Goal: Information Seeking & Learning: Learn about a topic

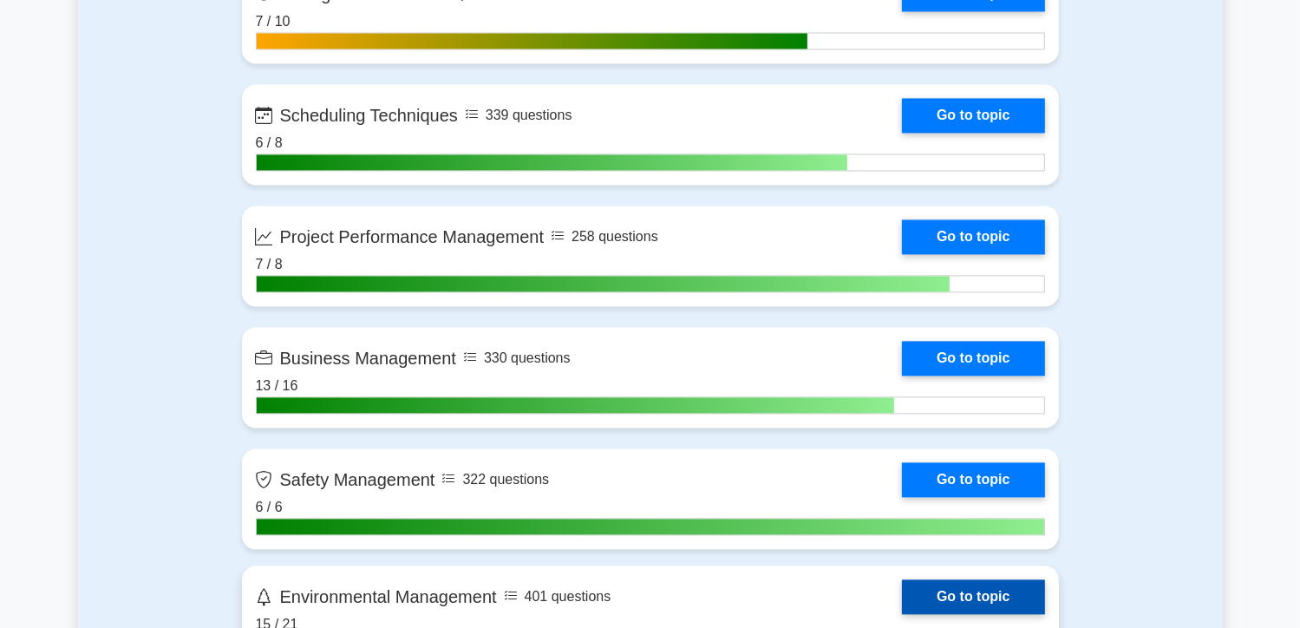
scroll to position [3468, 0]
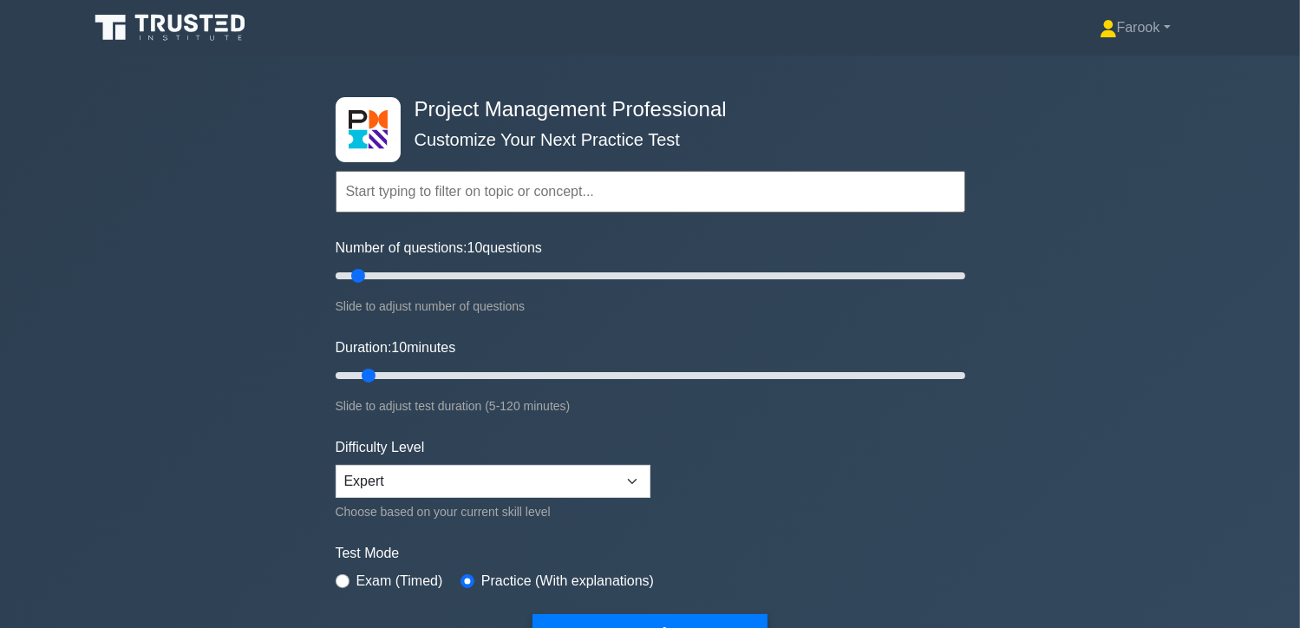
click at [447, 185] on input "text" at bounding box center [651, 192] width 630 height 42
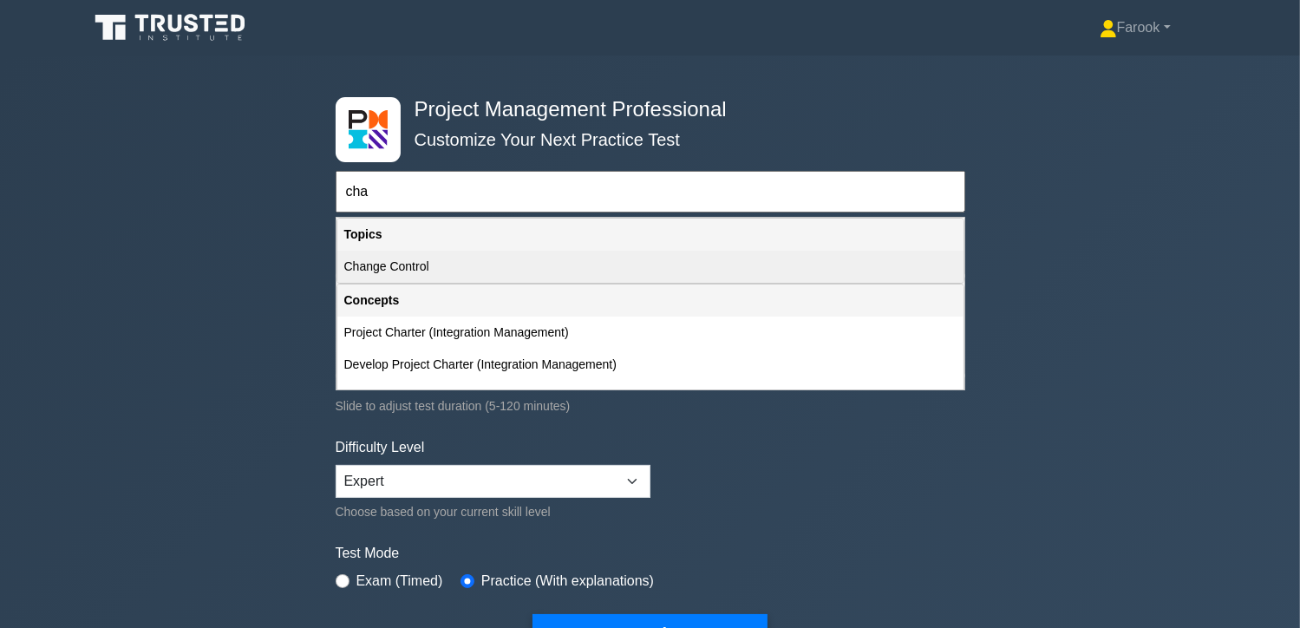
click at [448, 273] on div "Change Control" at bounding box center [650, 267] width 626 height 32
type input "Change Control"
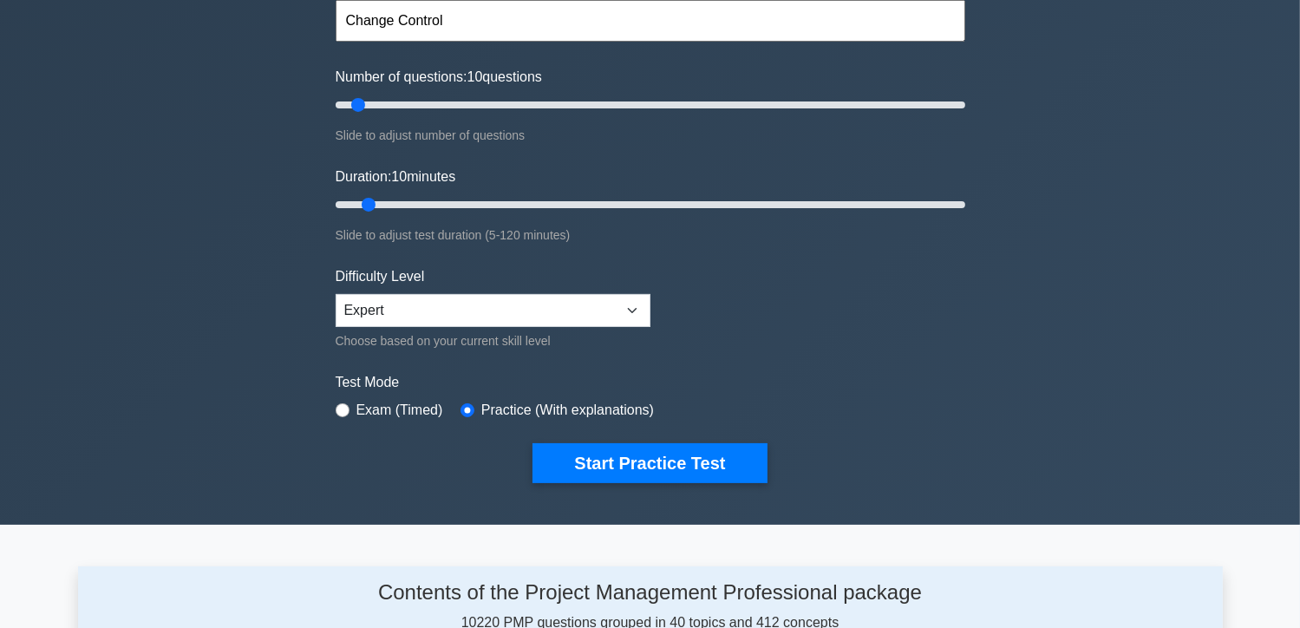
scroll to position [173, 0]
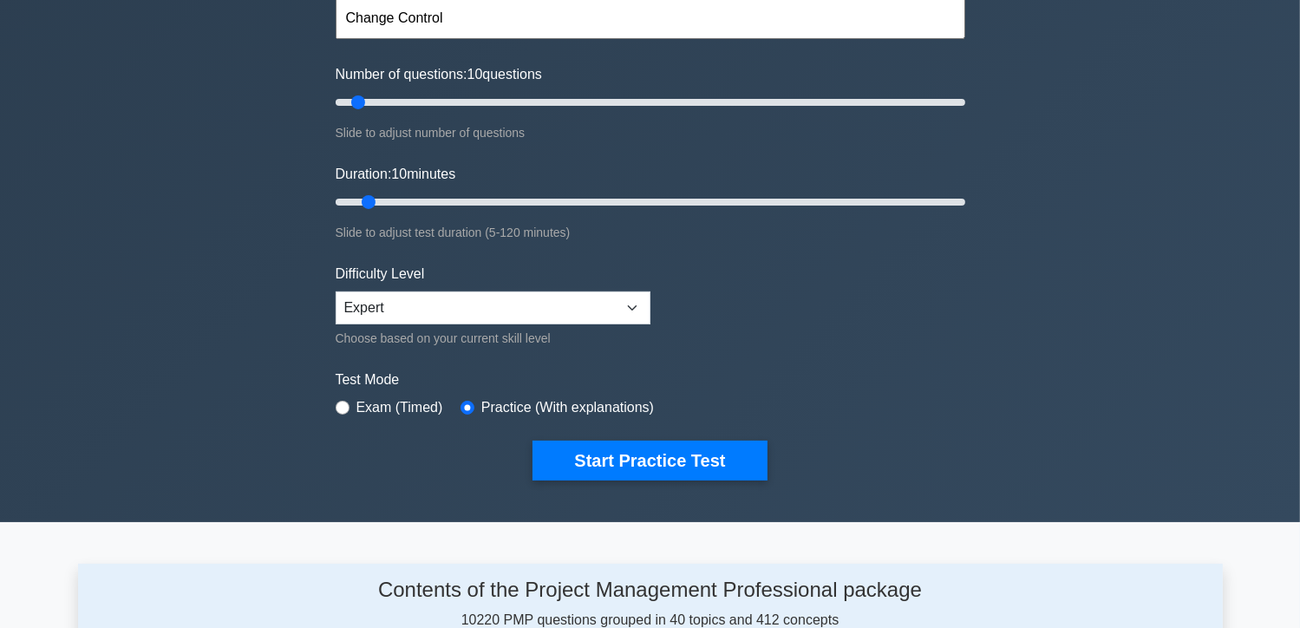
click at [451, 19] on input "text" at bounding box center [651, 18] width 630 height 42
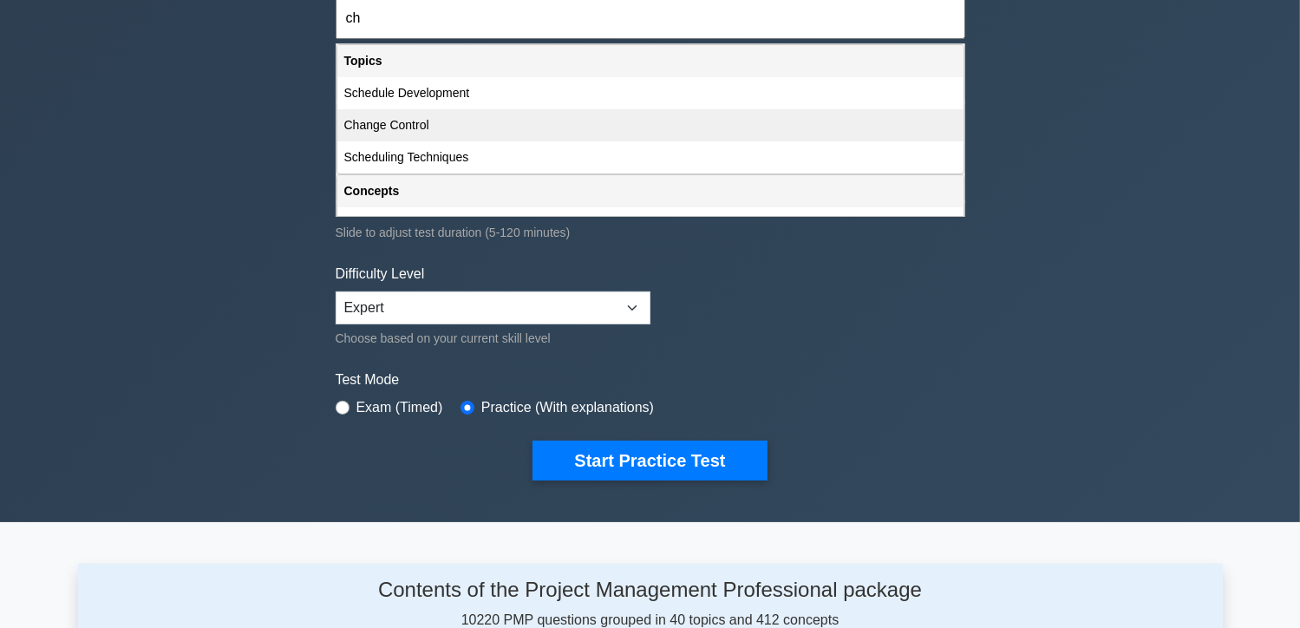
click at [444, 134] on div "Change Control" at bounding box center [650, 125] width 626 height 32
type input "Change Control"
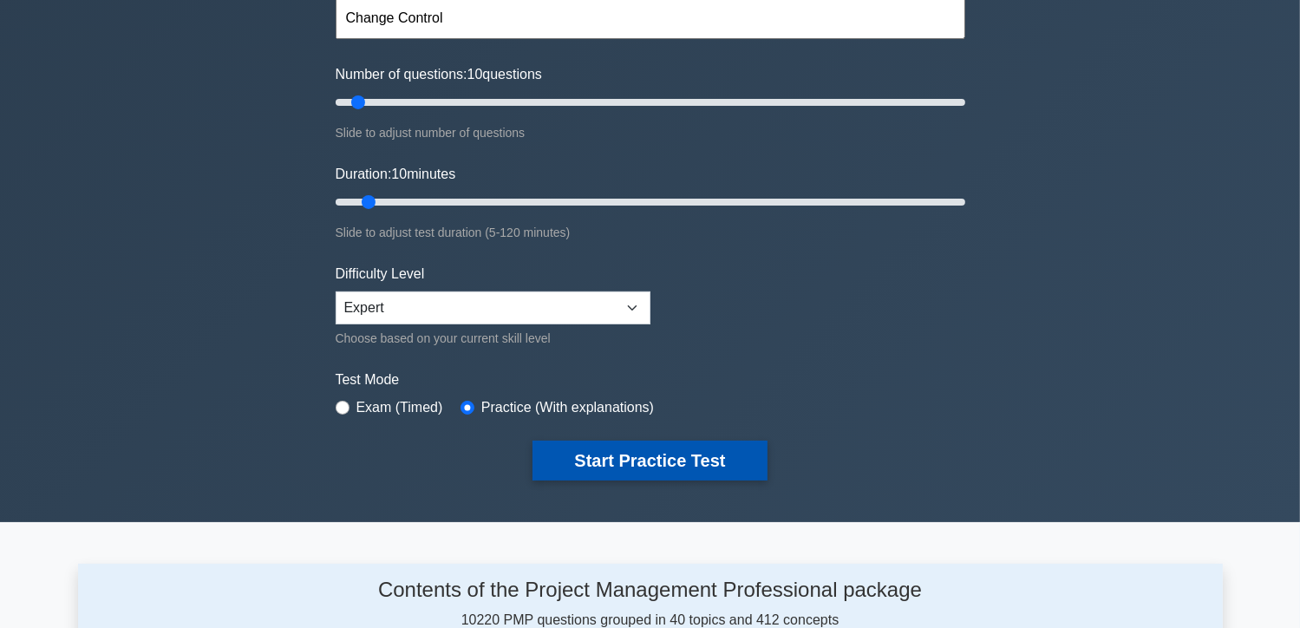
click at [618, 455] on button "Start Practice Test" at bounding box center [650, 461] width 234 height 40
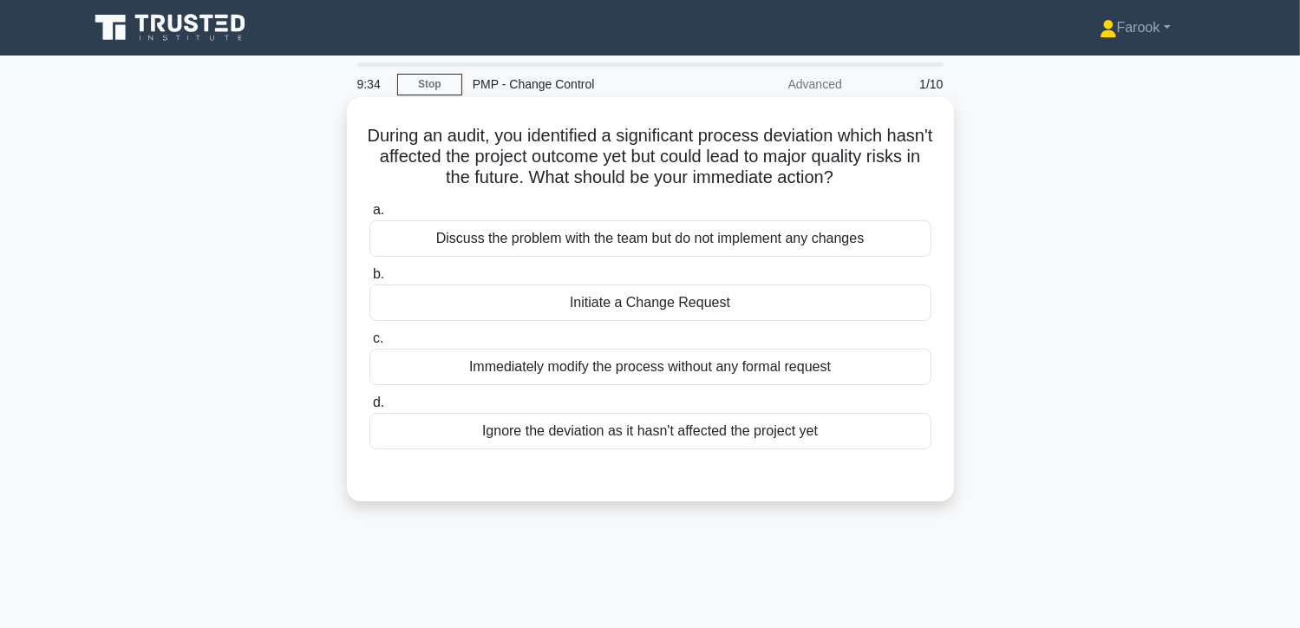
click at [697, 249] on div "Discuss the problem with the team but do not implement any changes" at bounding box center [651, 238] width 562 height 36
click at [370, 216] on input "a. Discuss the problem with the team but do not implement any changes" at bounding box center [370, 210] width 0 height 11
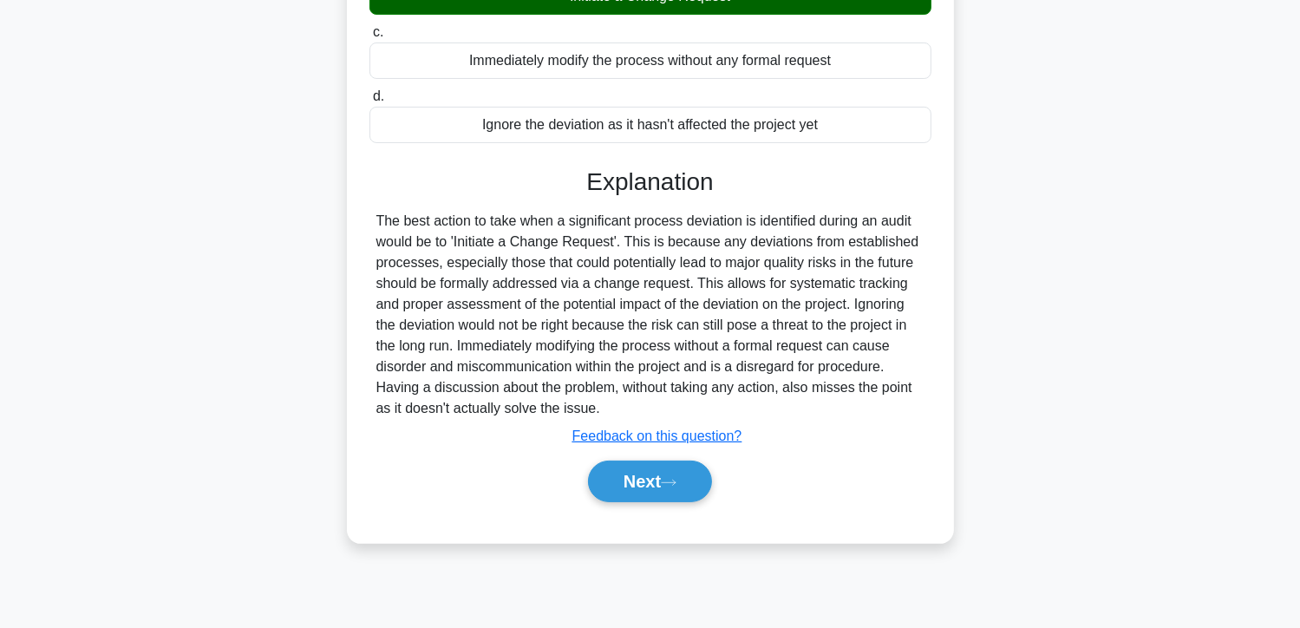
scroll to position [309, 0]
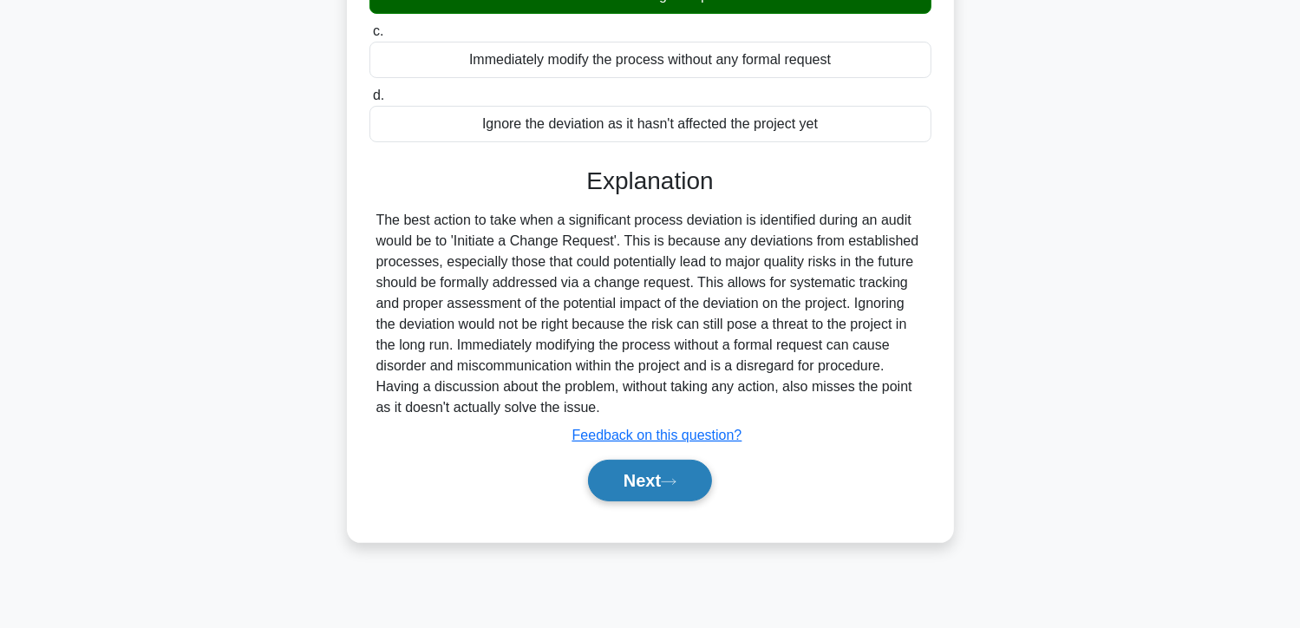
click at [646, 474] on button "Next" at bounding box center [650, 481] width 124 height 42
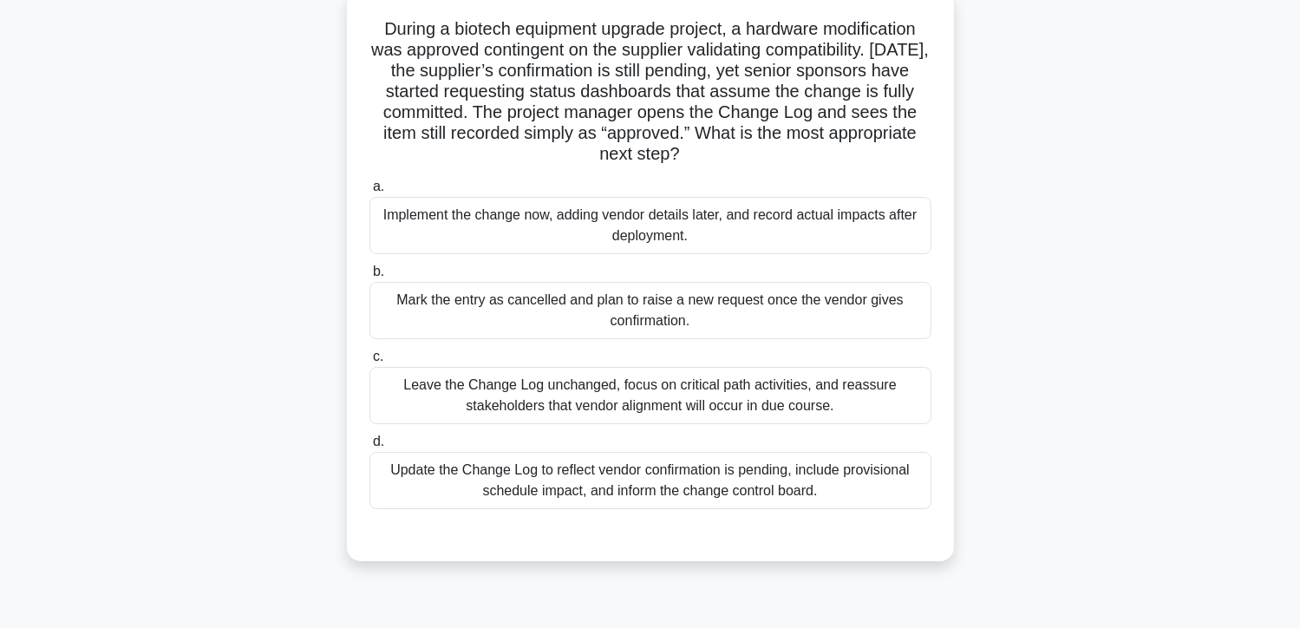
scroll to position [135, 0]
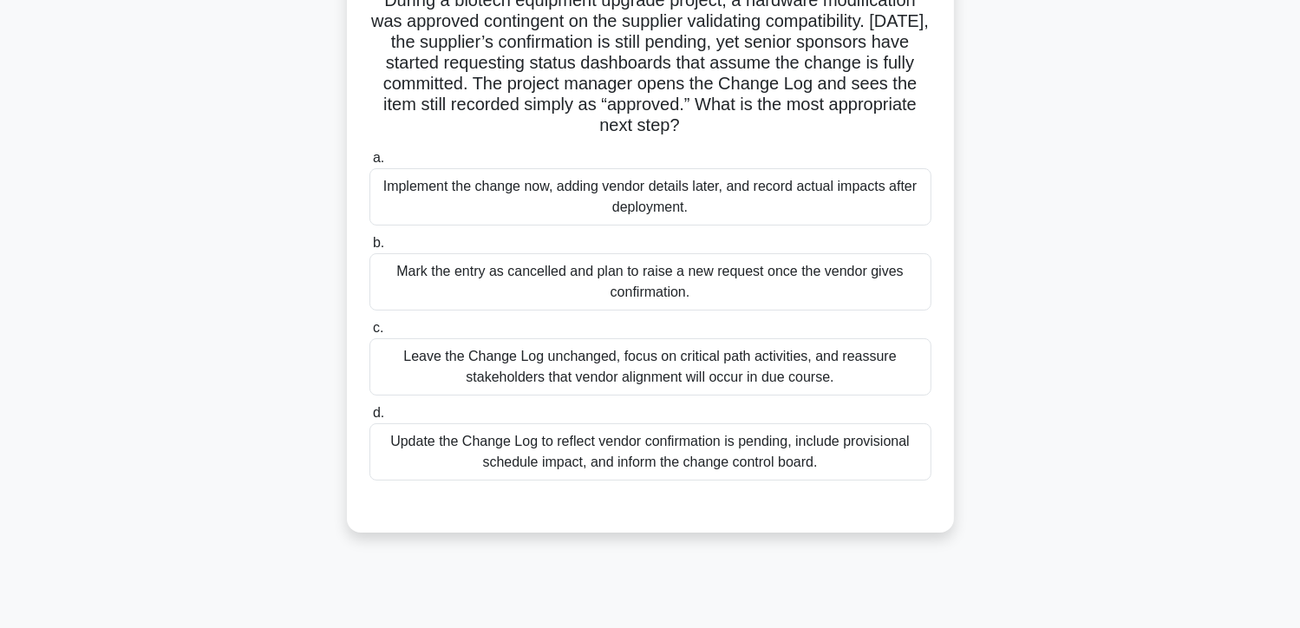
click at [808, 437] on div "Update the Change Log to reflect vendor confirmation is pending, include provis…" at bounding box center [651, 451] width 562 height 57
click at [370, 419] on input "d. Update the Change Log to reflect vendor confirmation is pending, include pro…" at bounding box center [370, 413] width 0 height 11
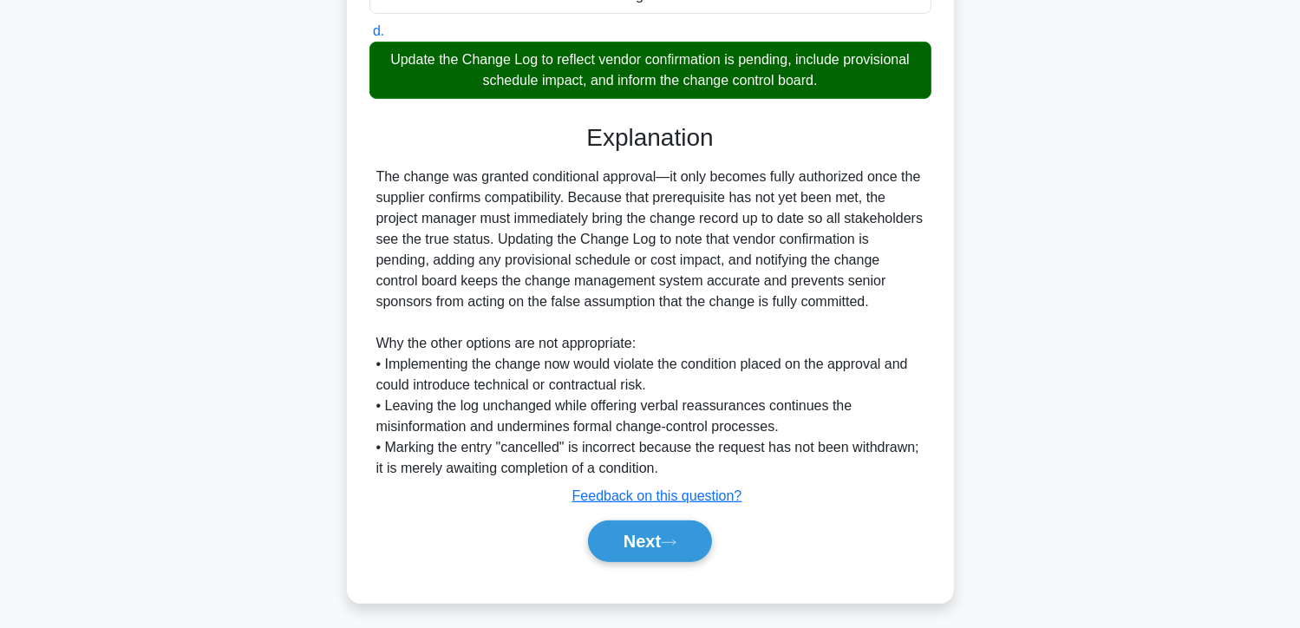
scroll to position [524, 0]
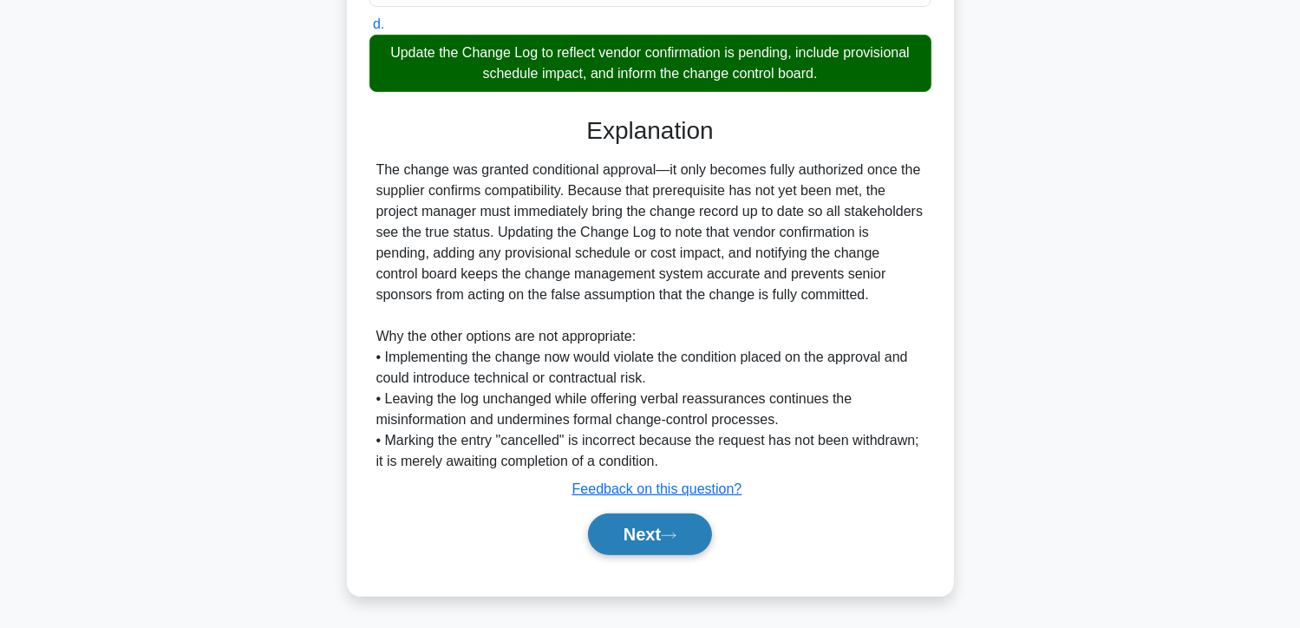
click at [647, 533] on button "Next" at bounding box center [650, 534] width 124 height 42
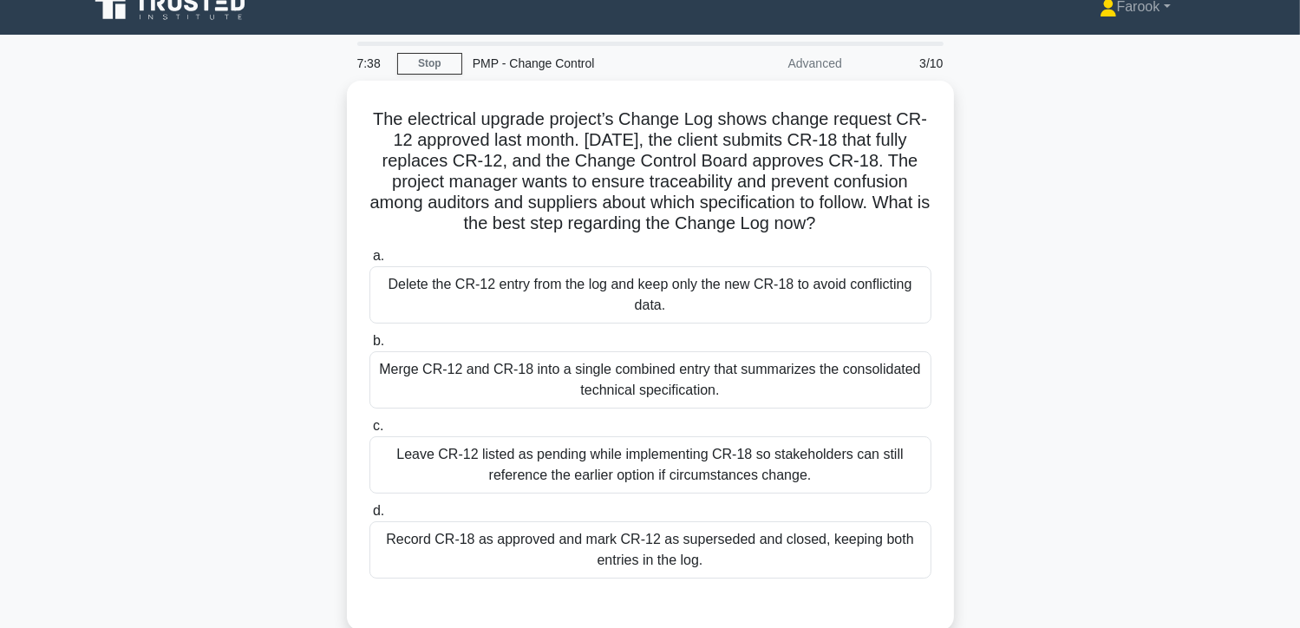
scroll to position [0, 0]
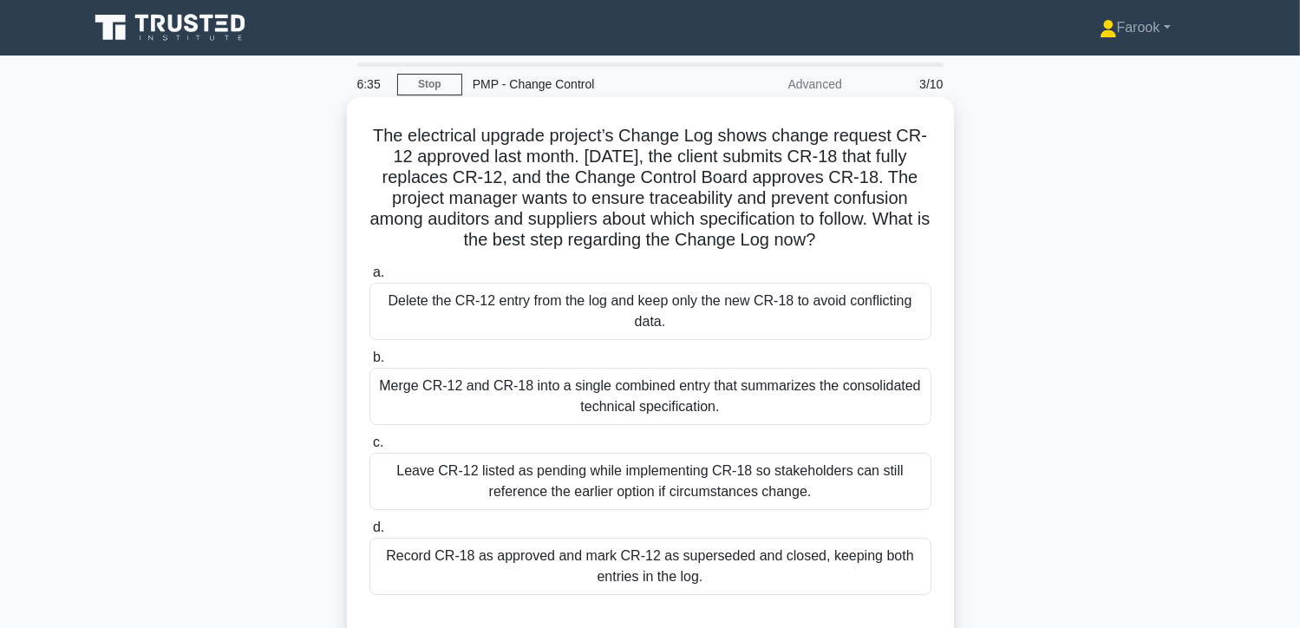
click at [777, 566] on div "Record CR-18 as approved and mark CR-12 as superseded and closed, keeping both …" at bounding box center [651, 566] width 562 height 57
click at [370, 533] on input "d. Record CR-18 as approved and mark CR-12 as superseded and closed, keeping bo…" at bounding box center [370, 527] width 0 height 11
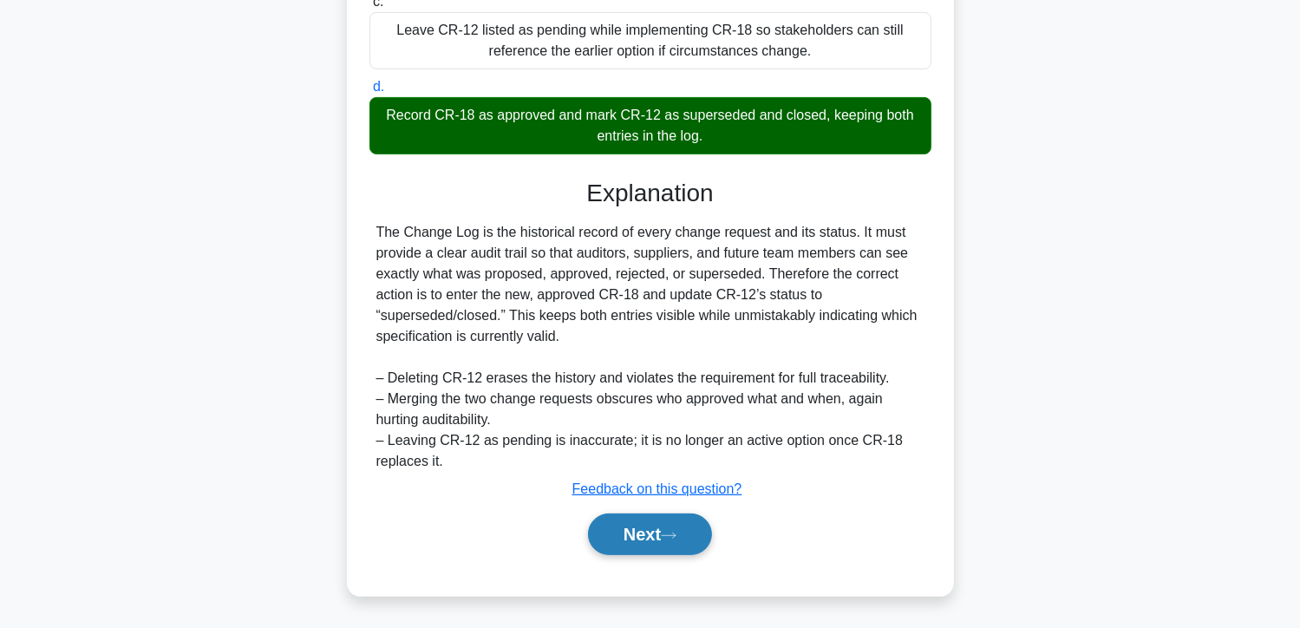
click at [657, 521] on button "Next" at bounding box center [650, 534] width 124 height 42
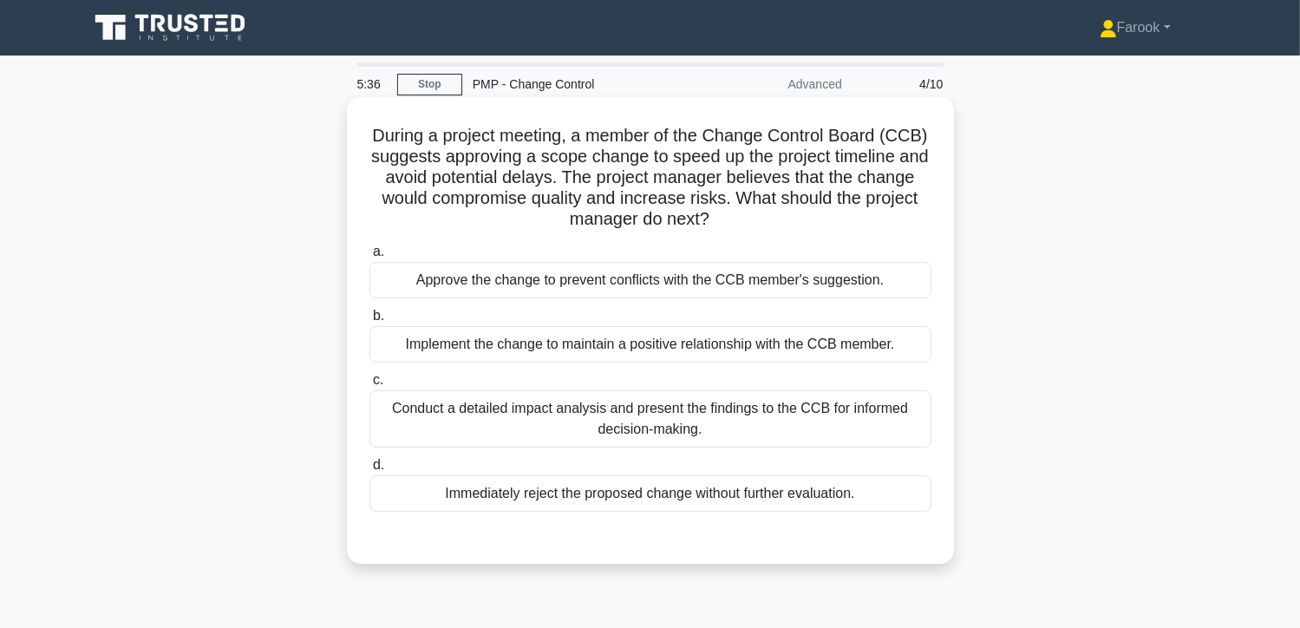
click at [769, 409] on div "Conduct a detailed impact analysis and present the findings to the CCB for info…" at bounding box center [651, 418] width 562 height 57
click at [370, 386] on input "c. Conduct a detailed impact analysis and present the findings to the CCB for i…" at bounding box center [370, 380] width 0 height 11
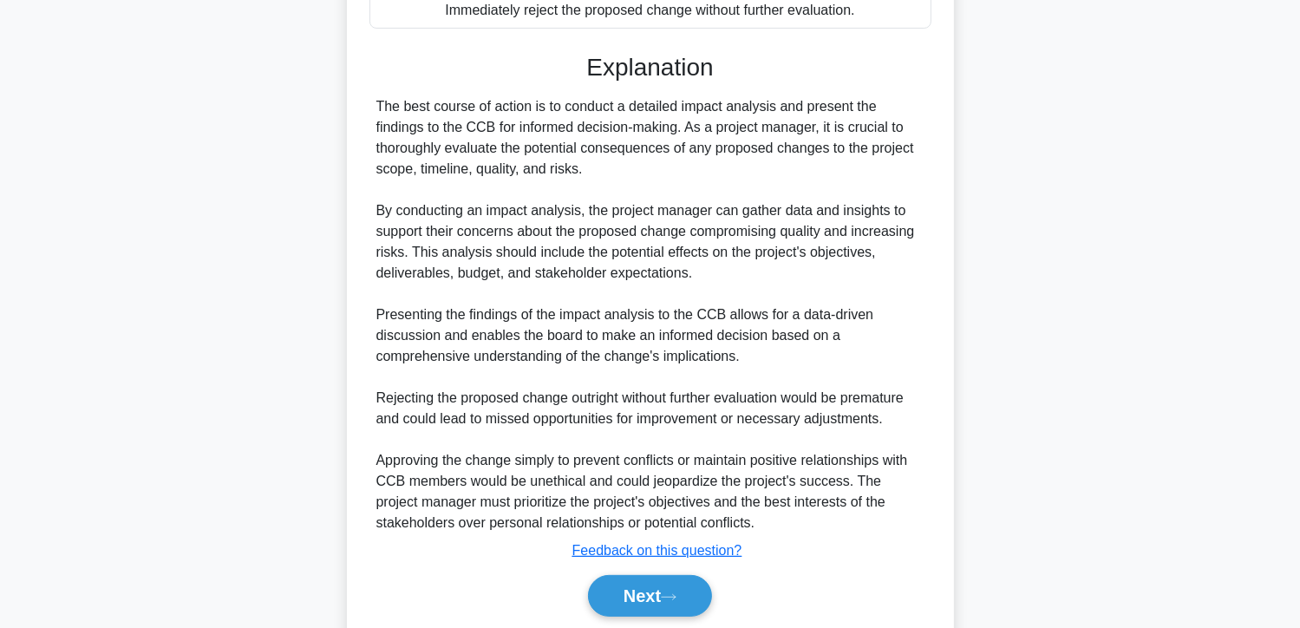
scroll to position [545, 0]
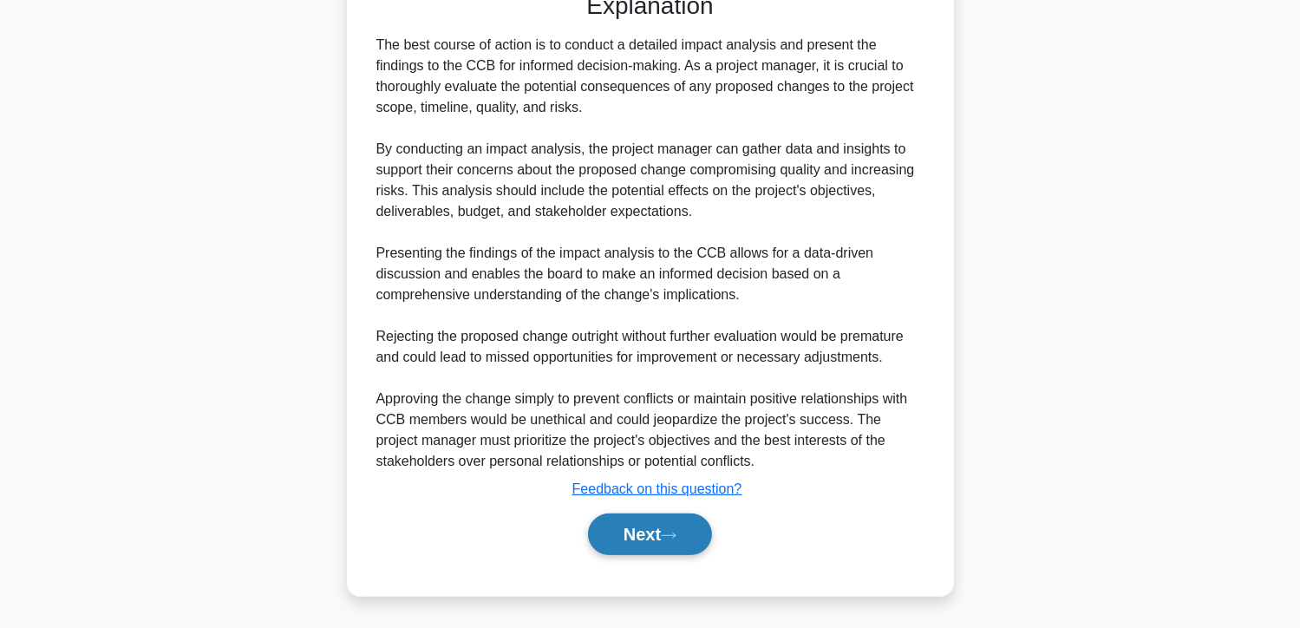
click at [618, 521] on button "Next" at bounding box center [650, 534] width 124 height 42
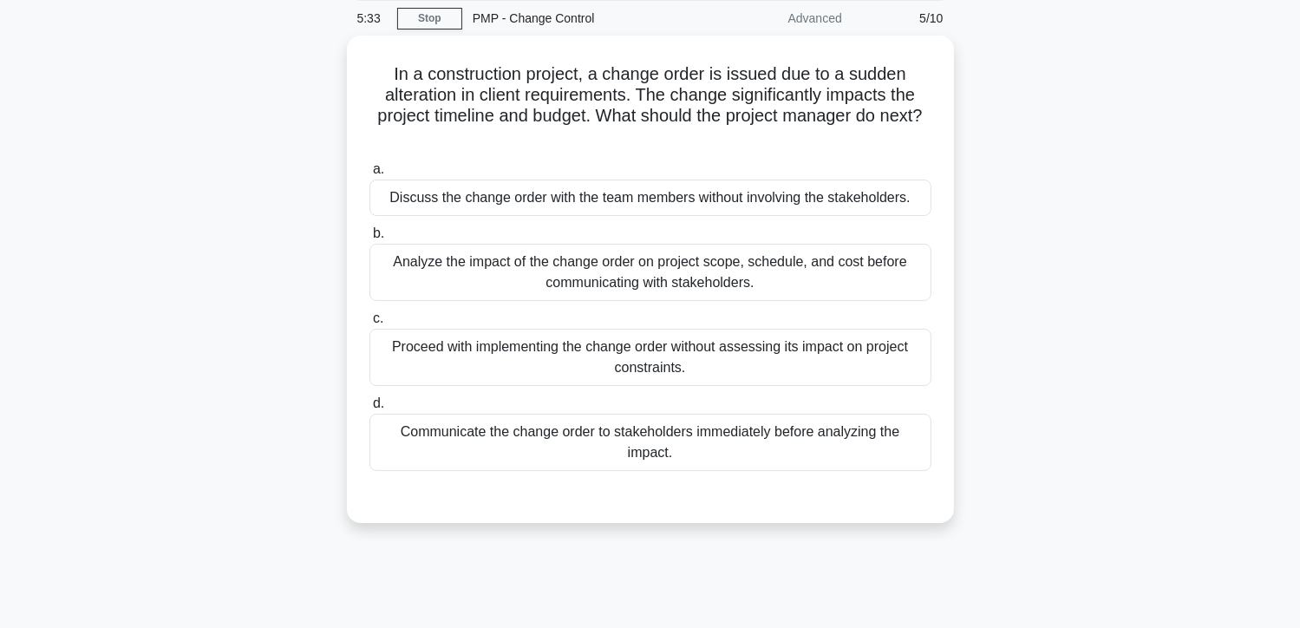
scroll to position [87, 0]
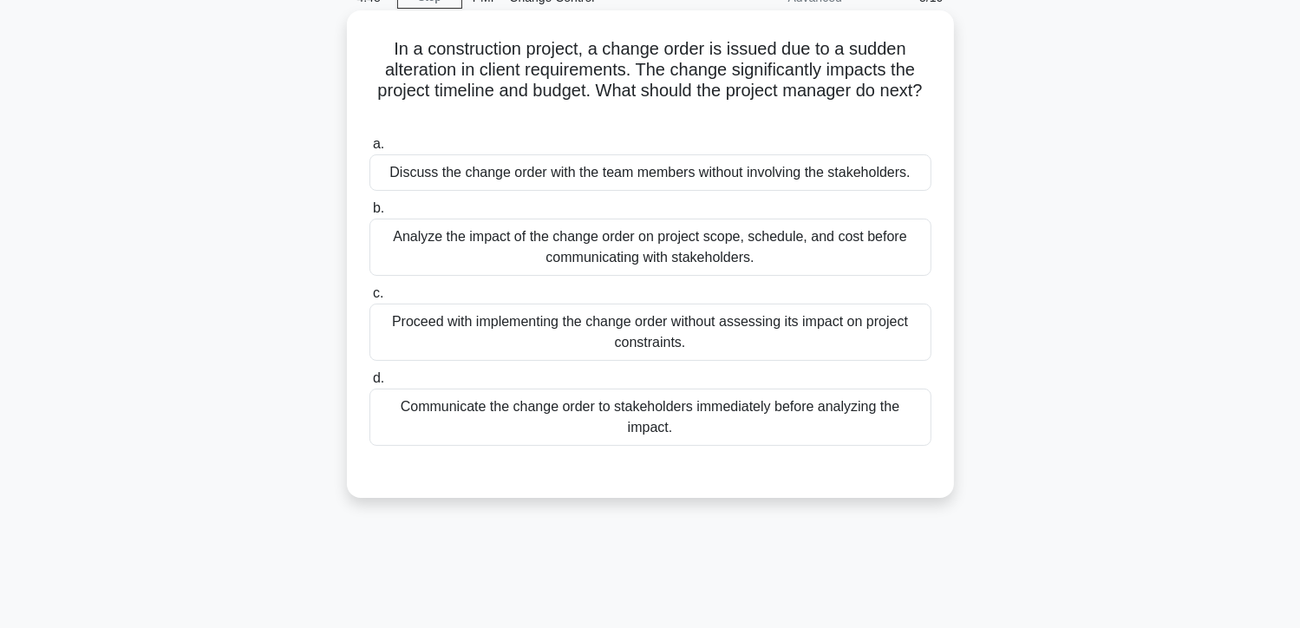
click at [608, 238] on div "Analyze the impact of the change order on project scope, schedule, and cost bef…" at bounding box center [651, 247] width 562 height 57
click at [370, 214] on input "b. Analyze the impact of the change order on project scope, schedule, and cost …" at bounding box center [370, 208] width 0 height 11
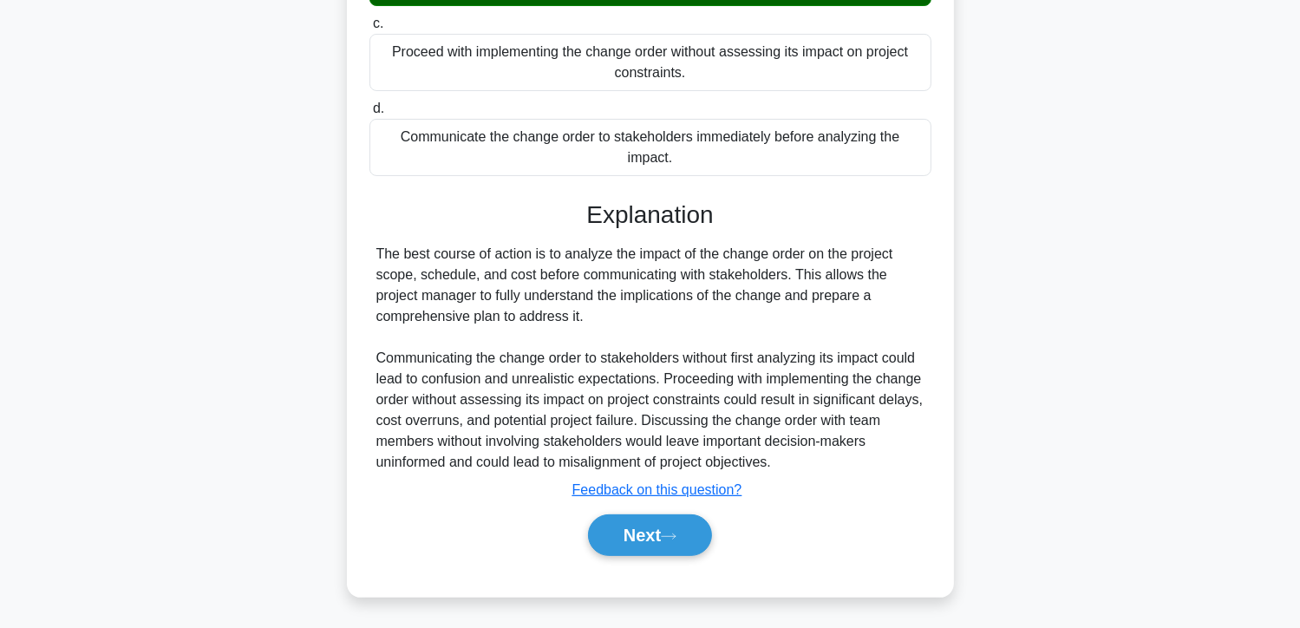
scroll to position [357, 0]
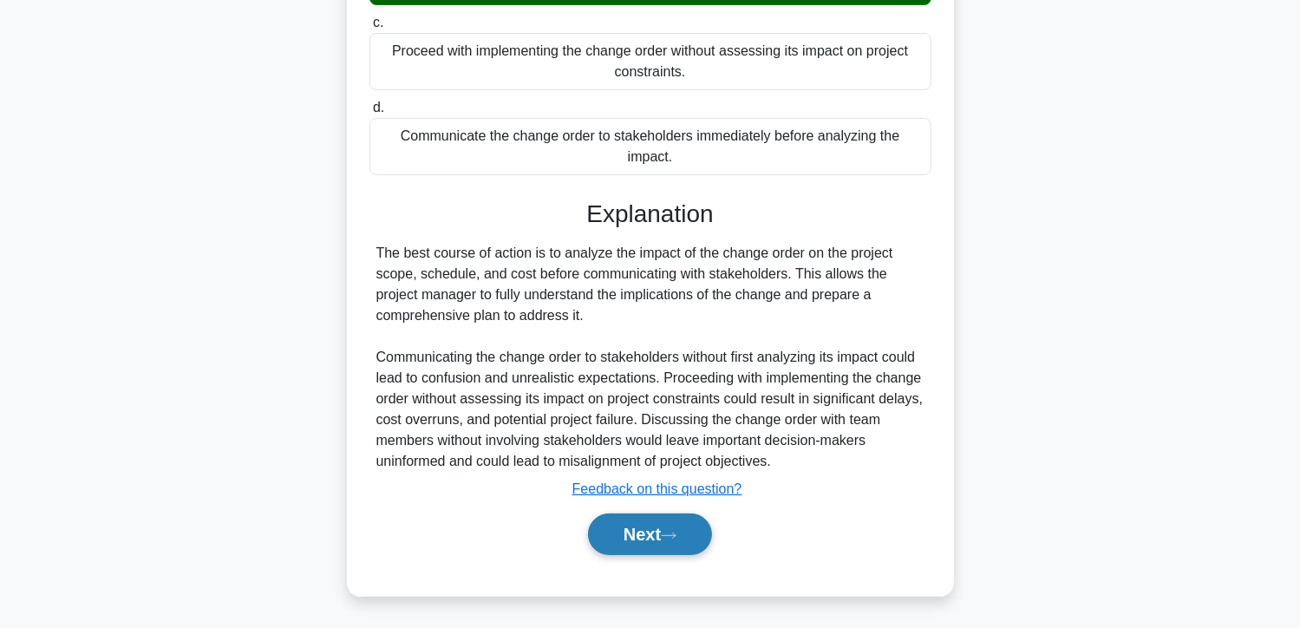
click at [631, 526] on button "Next" at bounding box center [650, 534] width 124 height 42
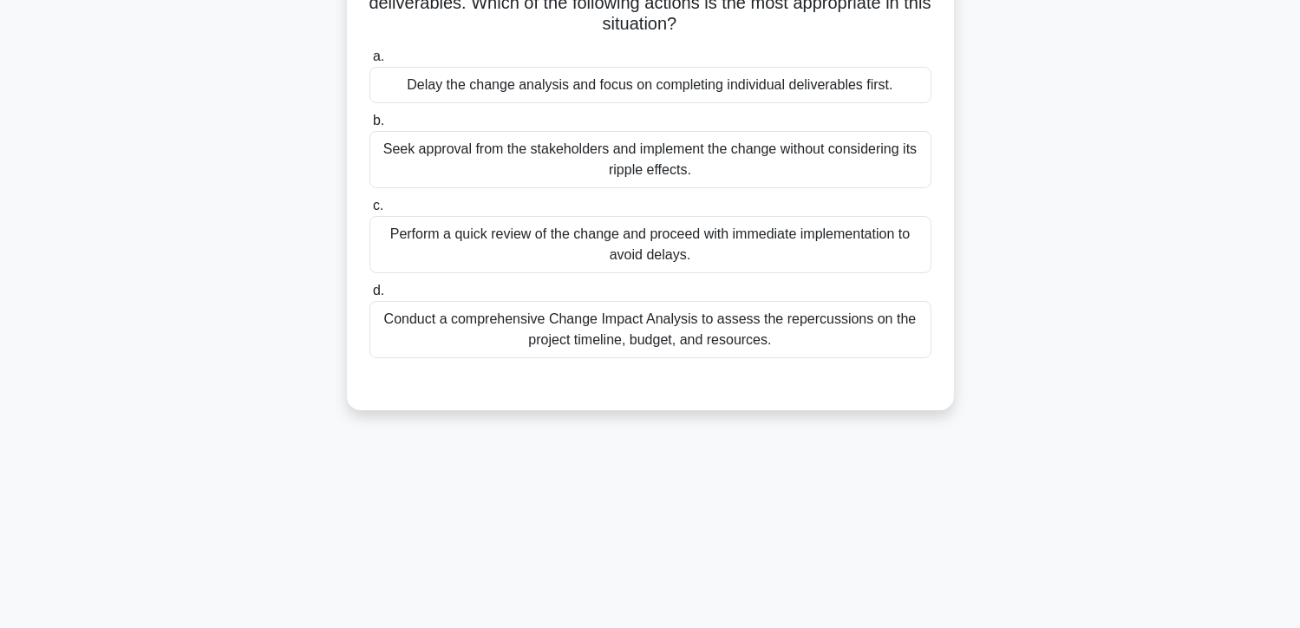
scroll to position [49, 0]
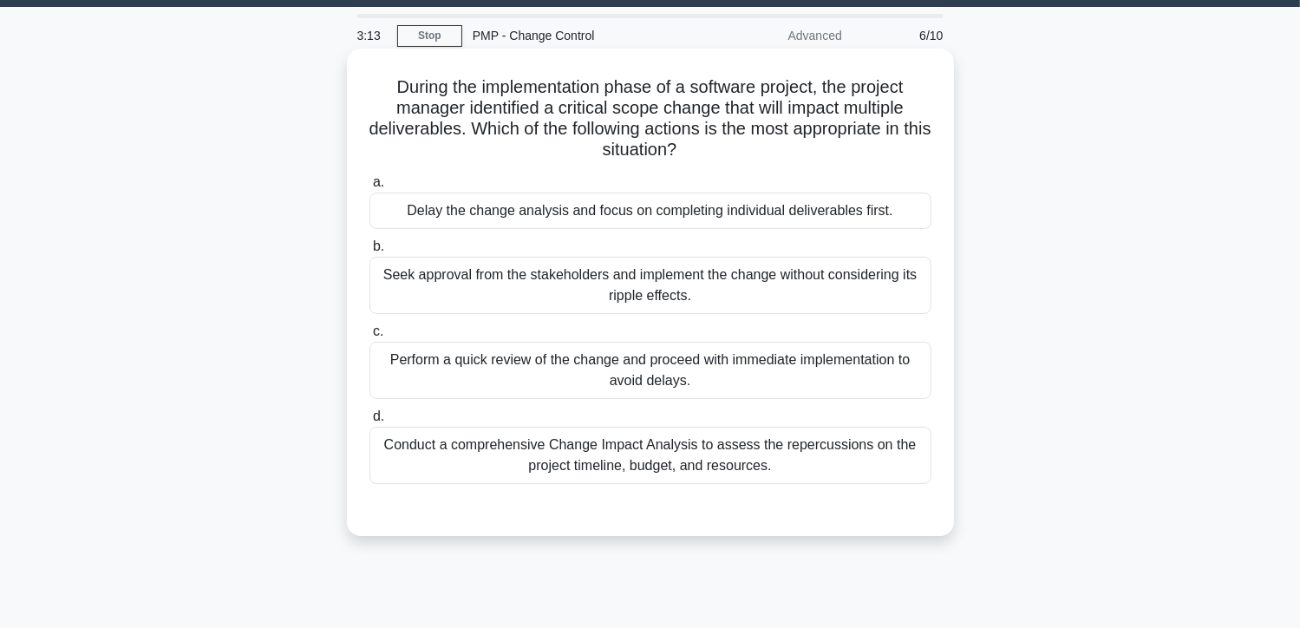
click at [683, 457] on div "Conduct a comprehensive Change Impact Analysis to assess the repercussions on t…" at bounding box center [651, 455] width 562 height 57
click at [370, 422] on input "d. Conduct a comprehensive Change Impact Analysis to assess the repercussions o…" at bounding box center [370, 416] width 0 height 11
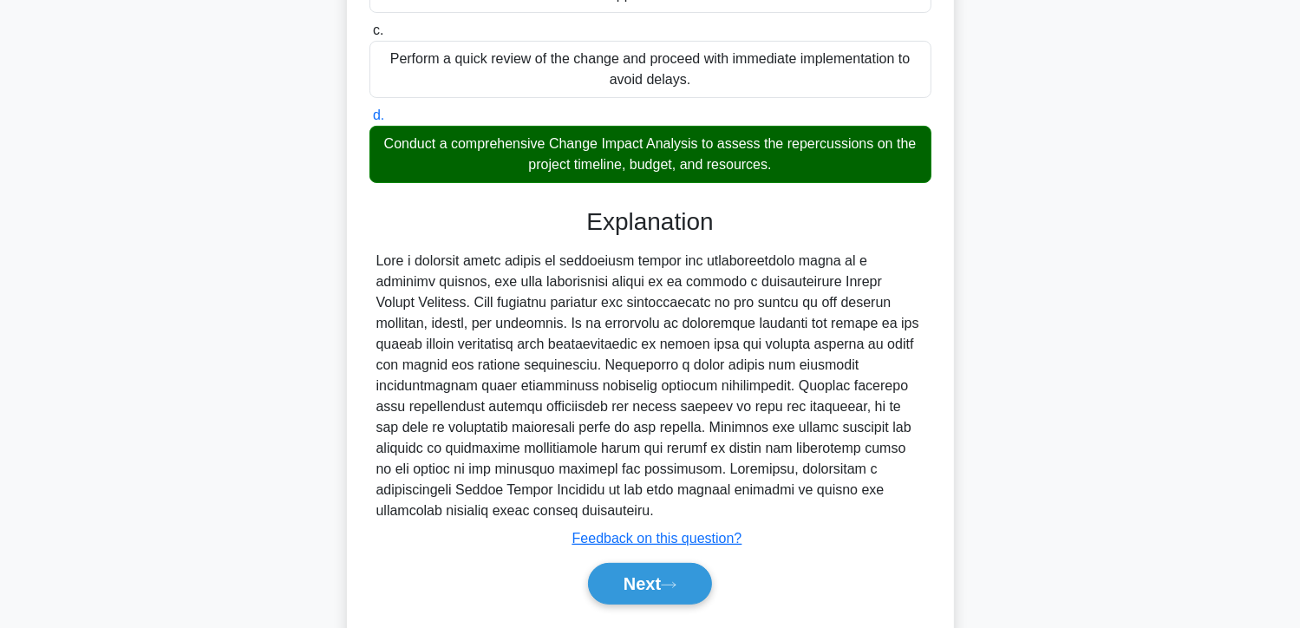
scroll to position [378, 0]
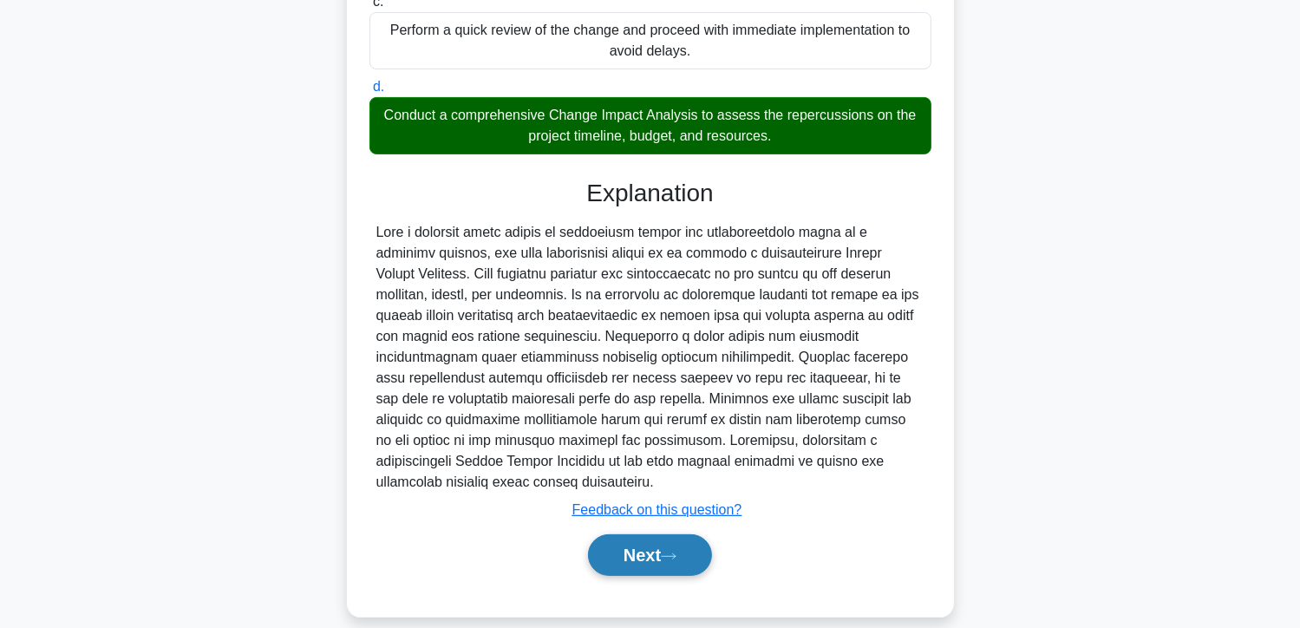
click at [634, 537] on button "Next" at bounding box center [650, 555] width 124 height 42
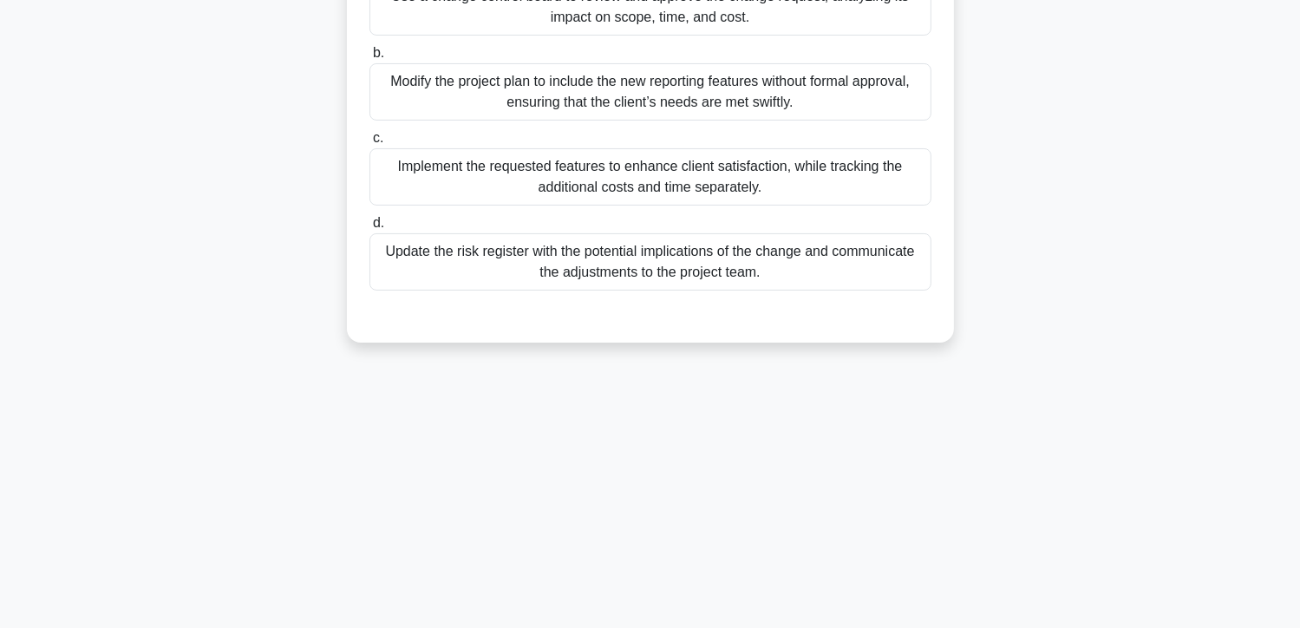
scroll to position [49, 0]
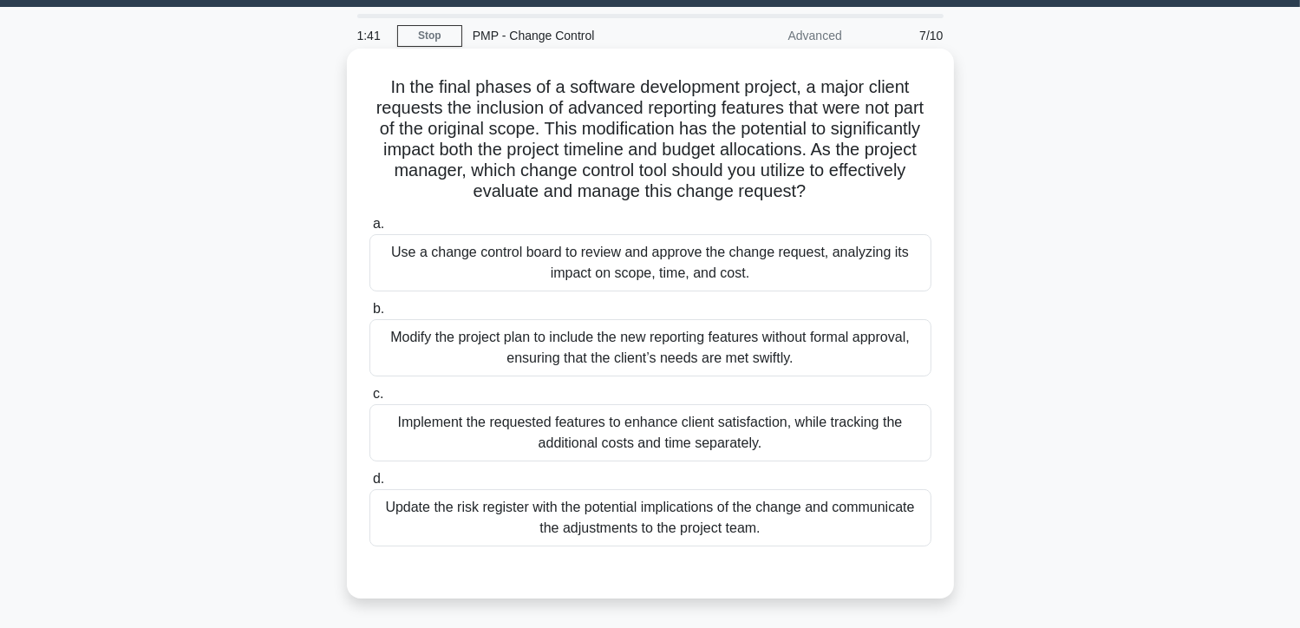
click at [623, 260] on div "Use a change control board to review and approve the change request, analyzing …" at bounding box center [651, 262] width 562 height 57
click at [370, 230] on input "a. Use a change control board to review and approve the change request, analyzi…" at bounding box center [370, 224] width 0 height 11
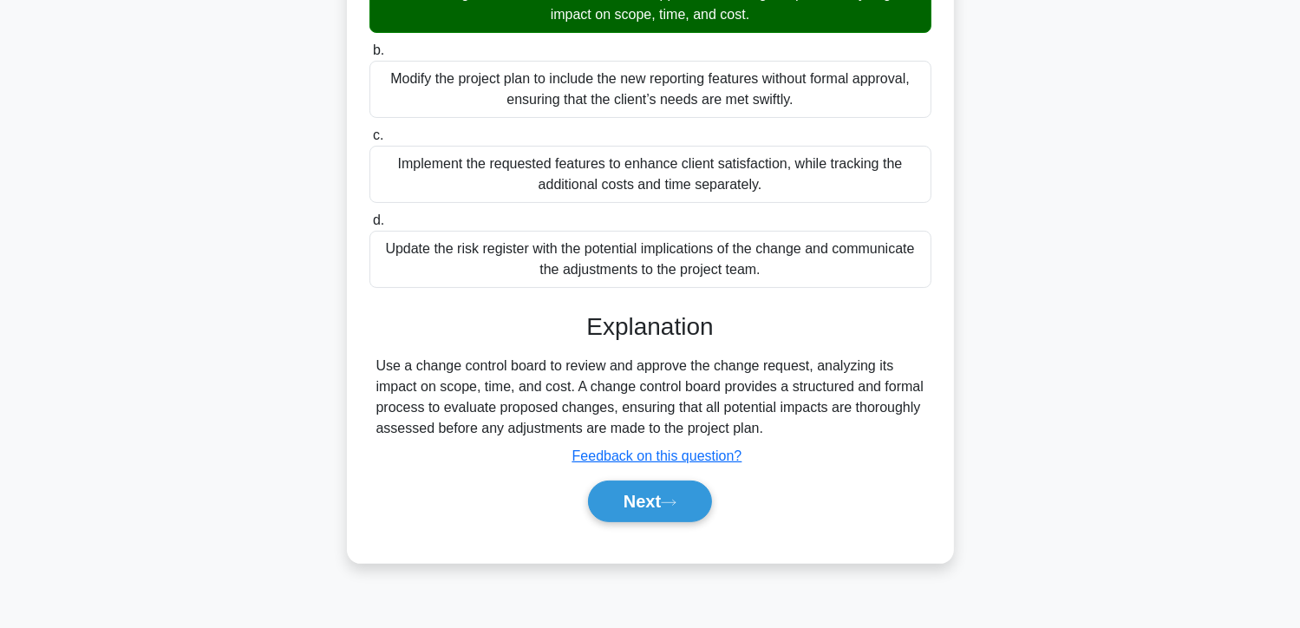
scroll to position [309, 0]
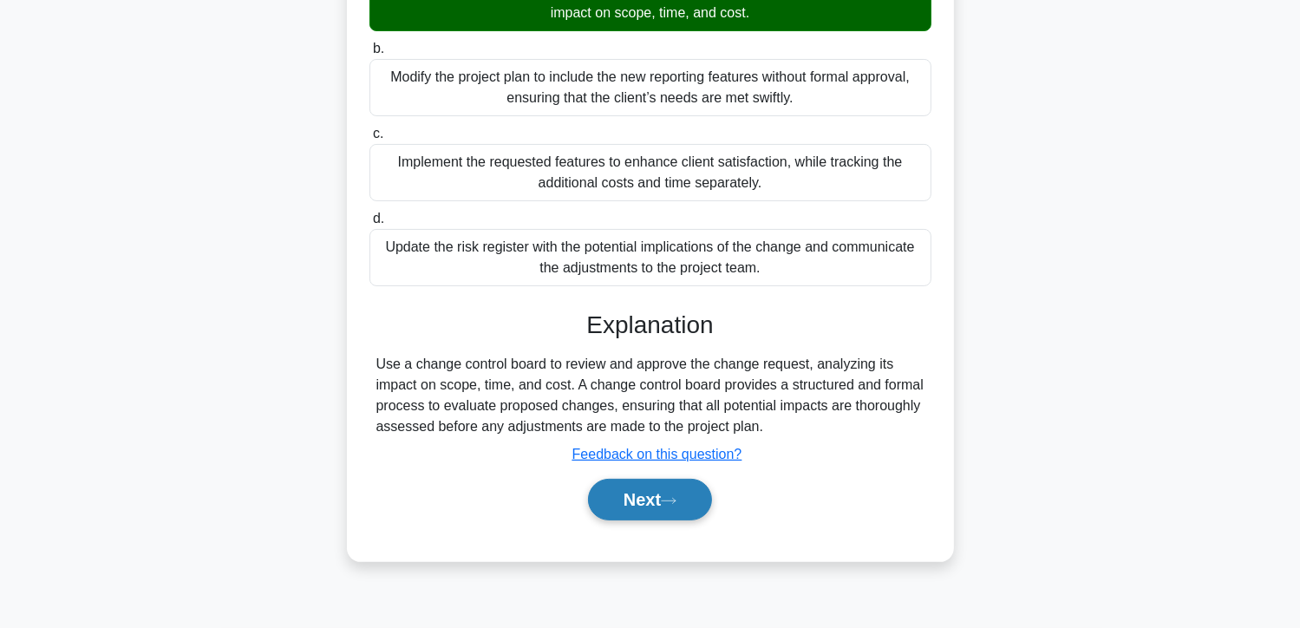
click at [635, 481] on button "Next" at bounding box center [650, 500] width 124 height 42
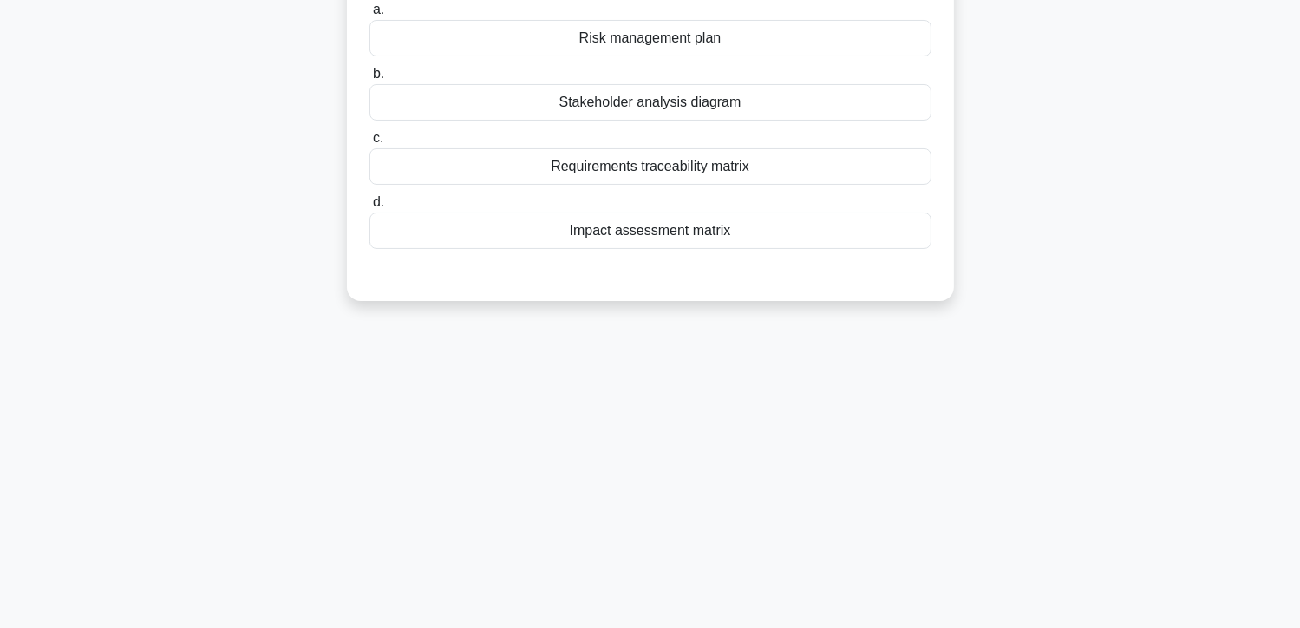
scroll to position [49, 0]
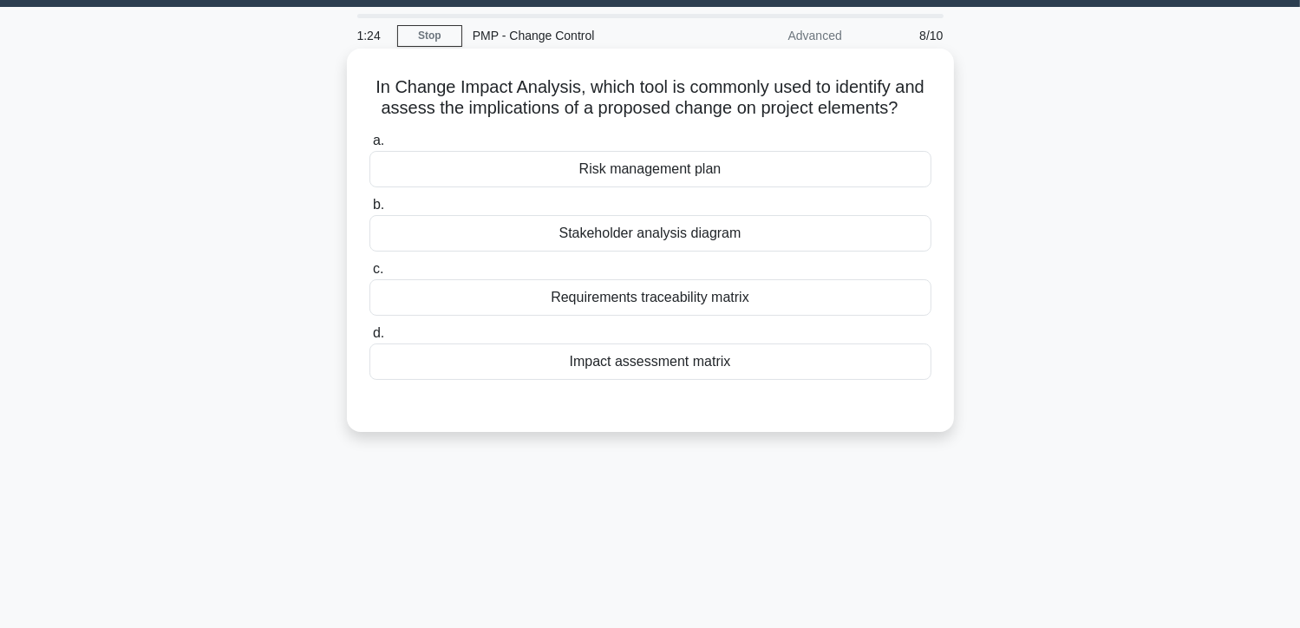
click at [663, 356] on div "Impact assessment matrix" at bounding box center [651, 361] width 562 height 36
click at [370, 339] on input "d. Impact assessment matrix" at bounding box center [370, 333] width 0 height 11
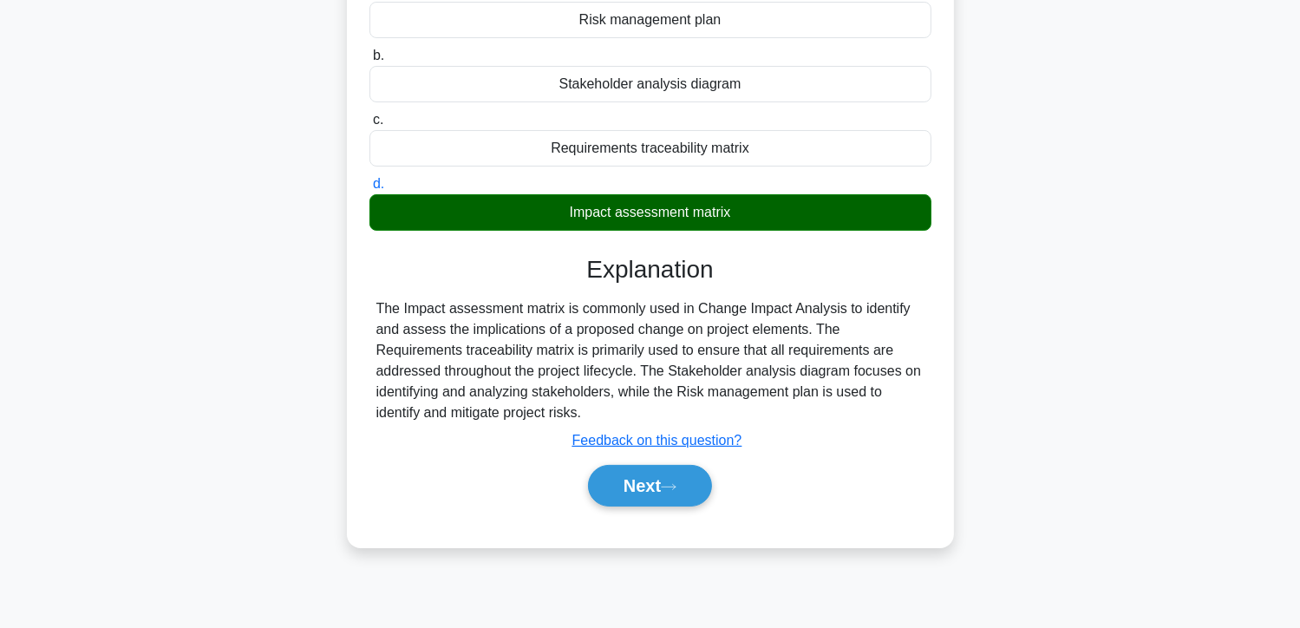
scroll to position [309, 0]
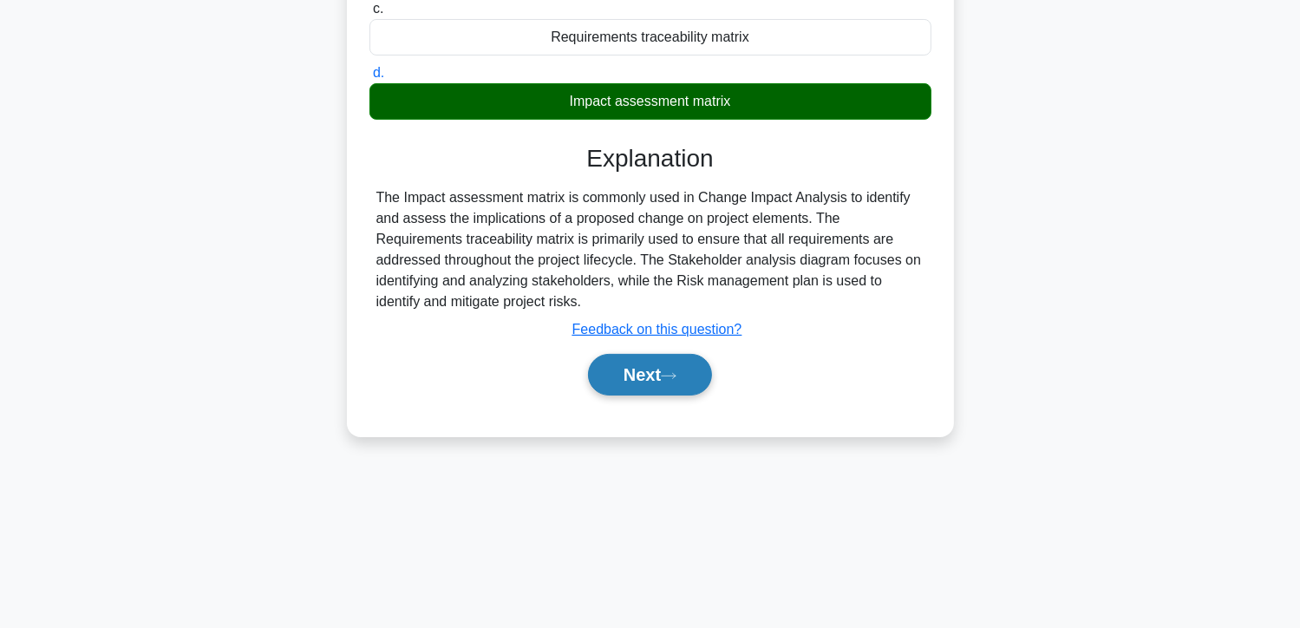
click at [657, 368] on button "Next" at bounding box center [650, 375] width 124 height 42
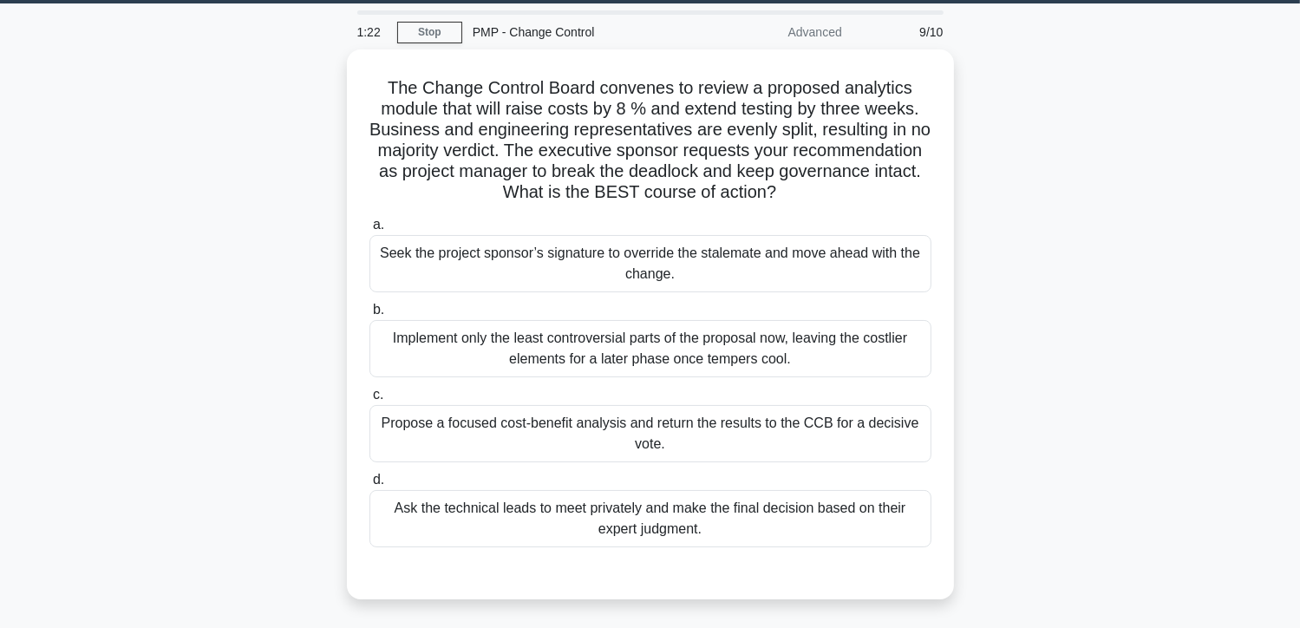
scroll to position [49, 0]
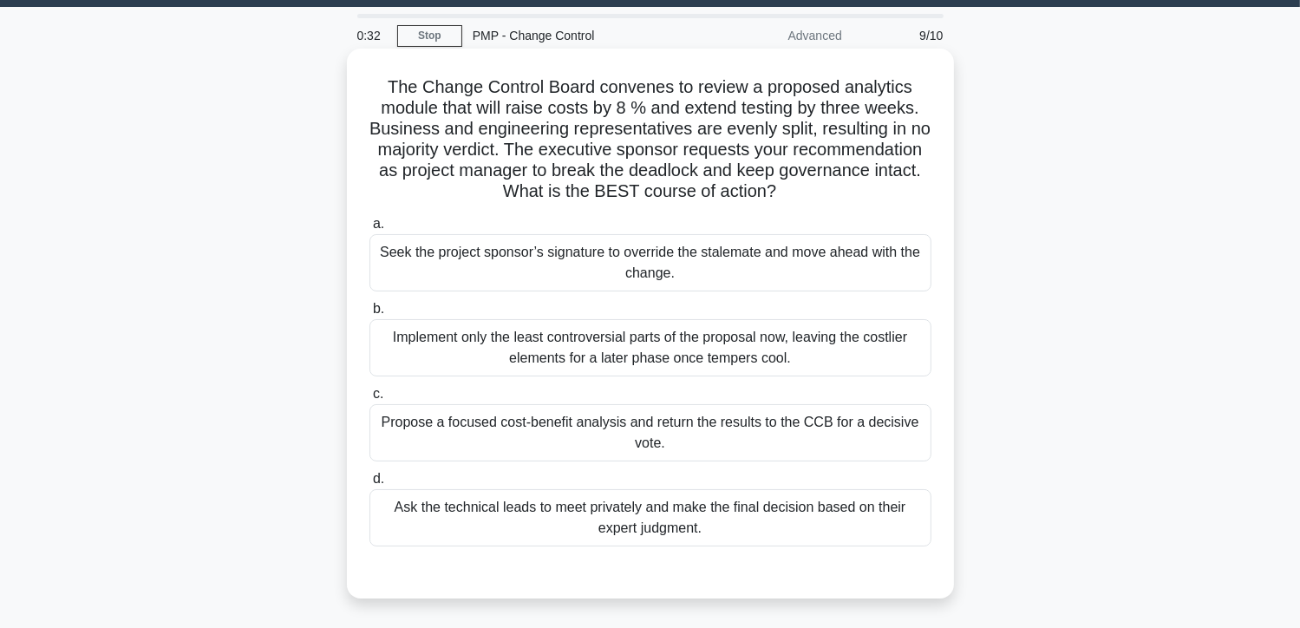
click at [606, 426] on div "Propose a focused cost-benefit analysis and return the results to the CCB for a…" at bounding box center [651, 432] width 562 height 57
click at [370, 400] on input "c. Propose a focused cost-benefit analysis and return the results to the CCB fo…" at bounding box center [370, 394] width 0 height 11
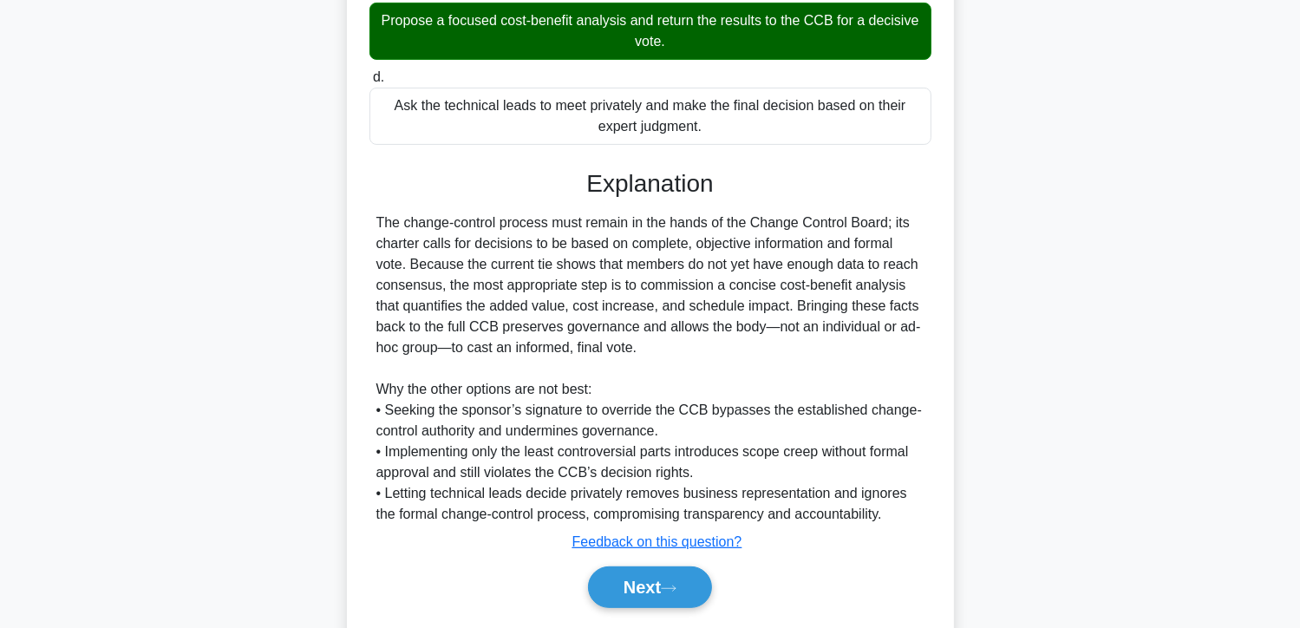
scroll to position [503, 0]
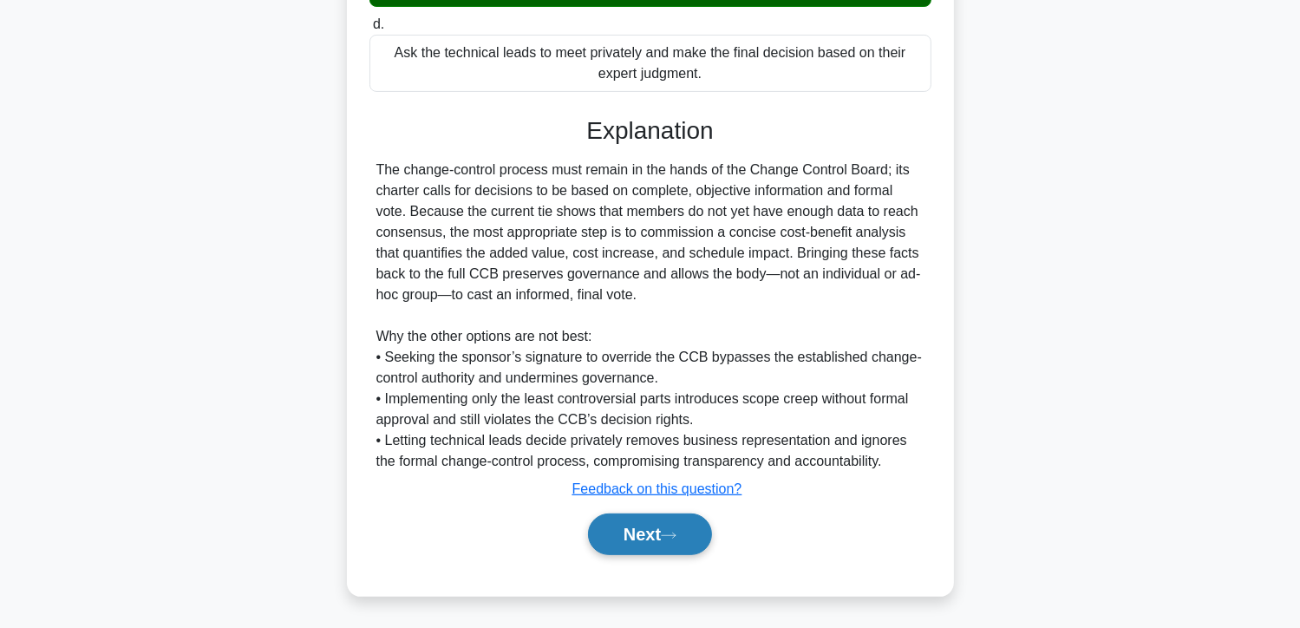
click at [631, 533] on button "Next" at bounding box center [650, 534] width 124 height 42
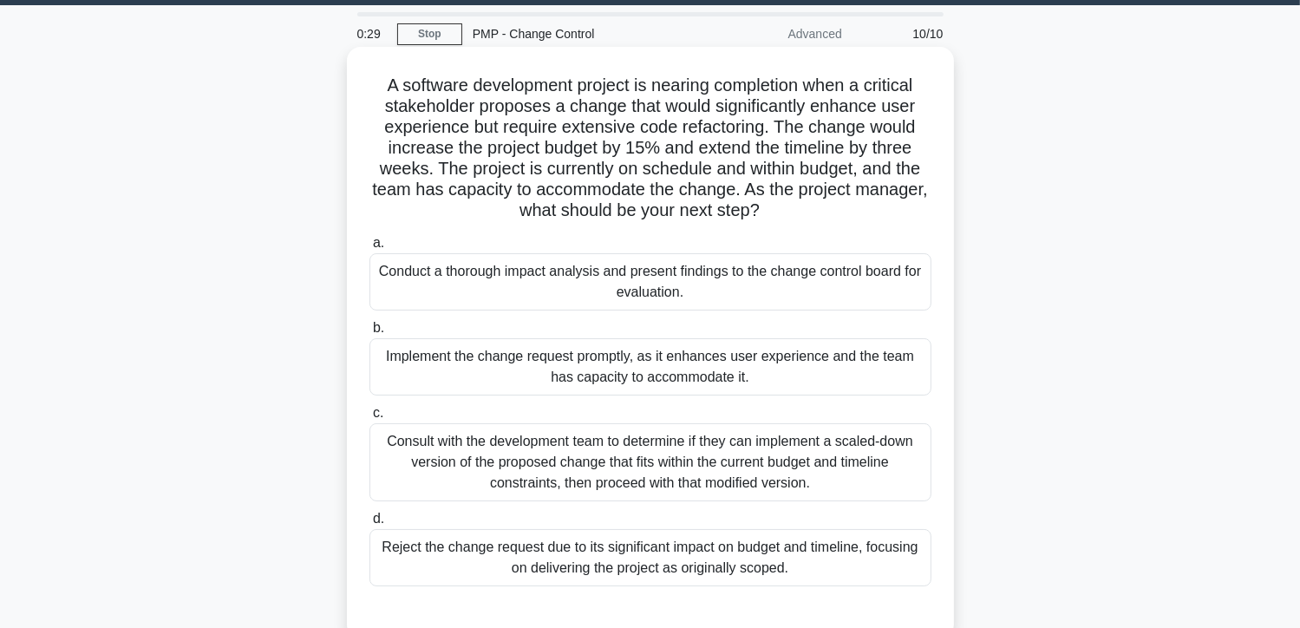
scroll to position [49, 0]
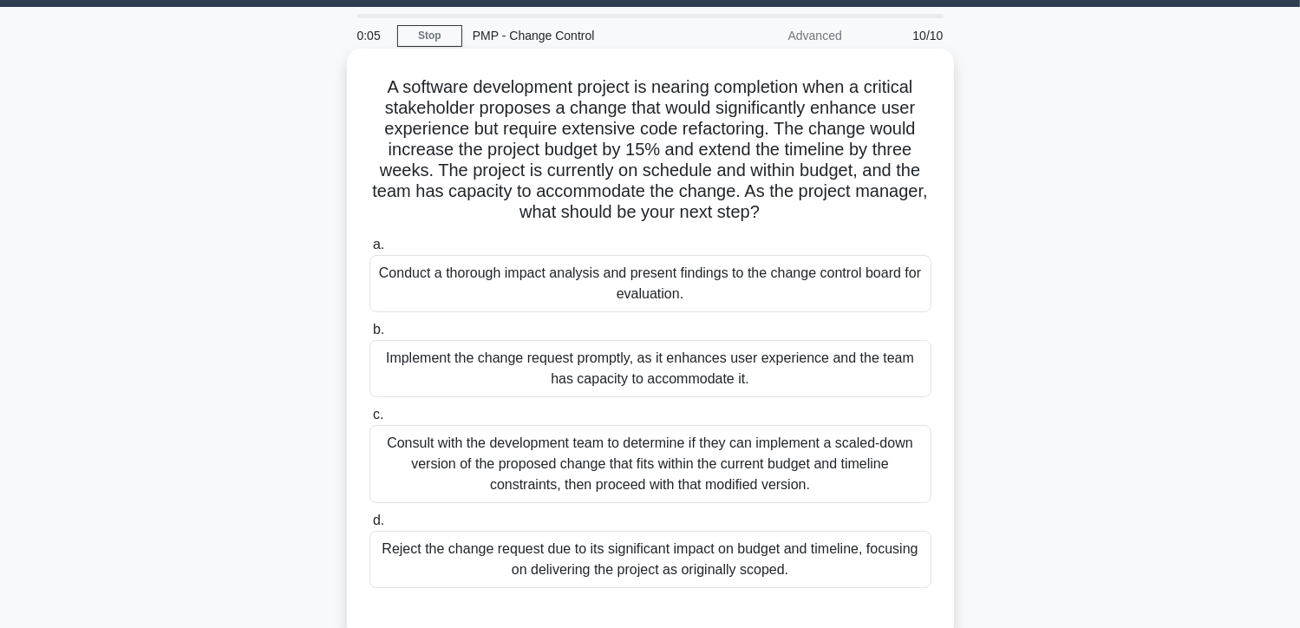
click at [675, 286] on div "Conduct a thorough impact analysis and present findings to the change control b…" at bounding box center [651, 283] width 562 height 57
click at [370, 251] on input "a. Conduct a thorough impact analysis and present findings to the change contro…" at bounding box center [370, 244] width 0 height 11
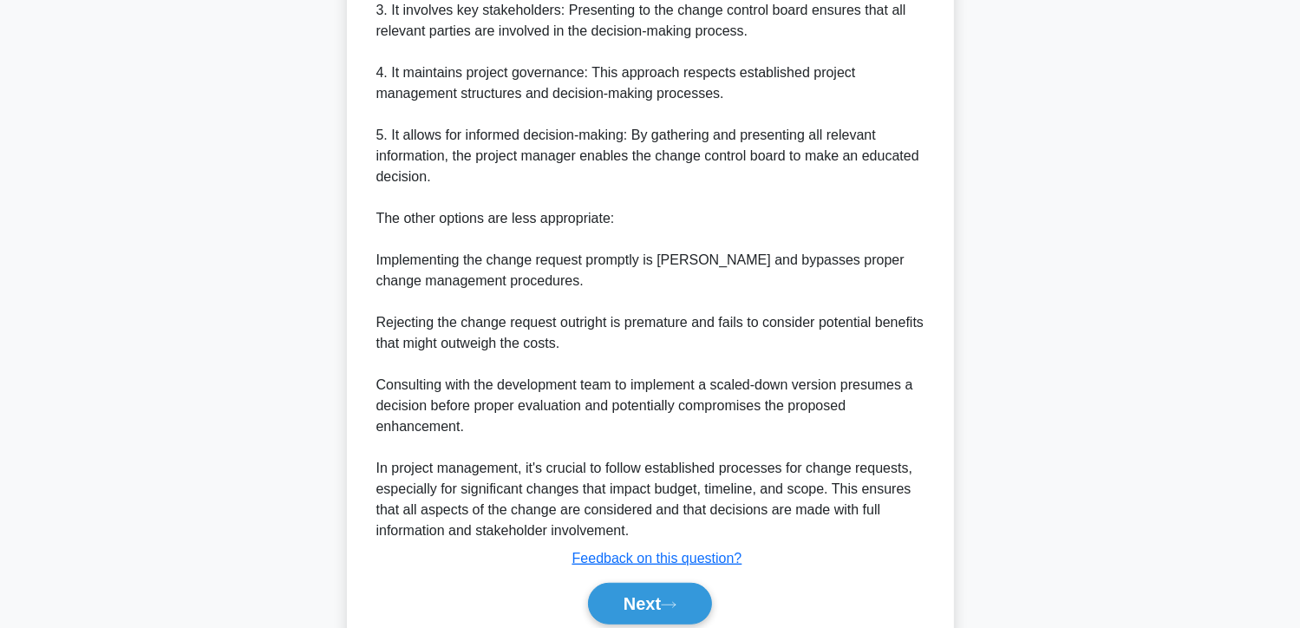
scroll to position [982, 0]
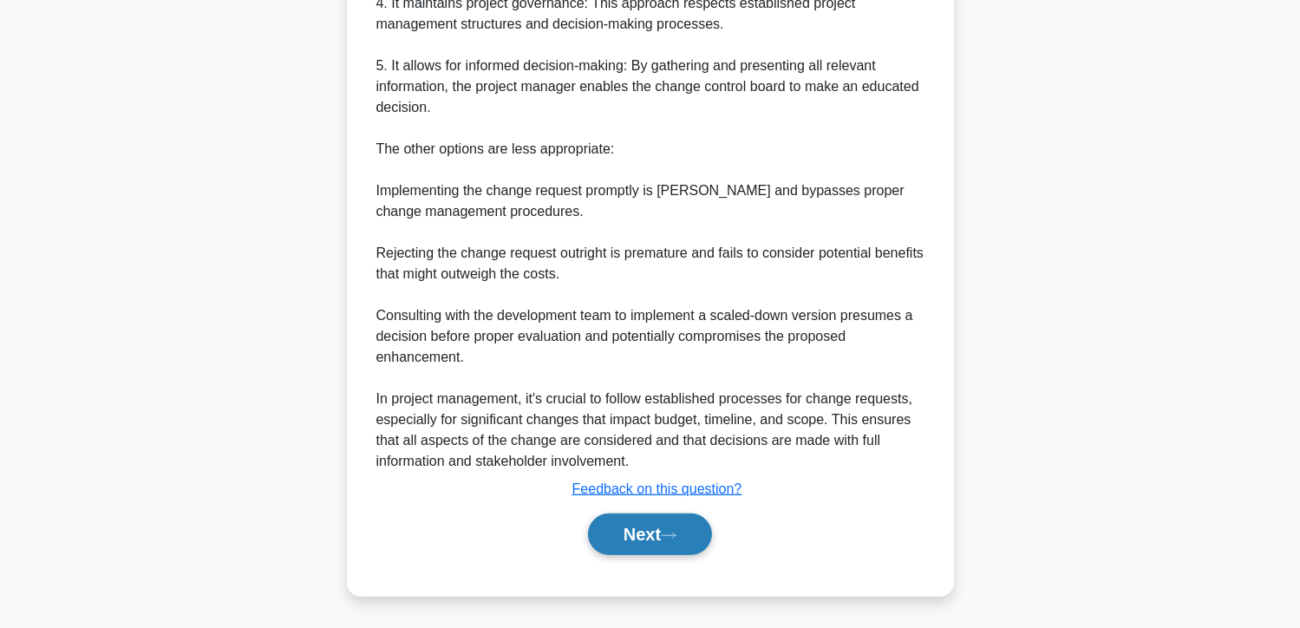
click at [618, 539] on button "Next" at bounding box center [650, 534] width 124 height 42
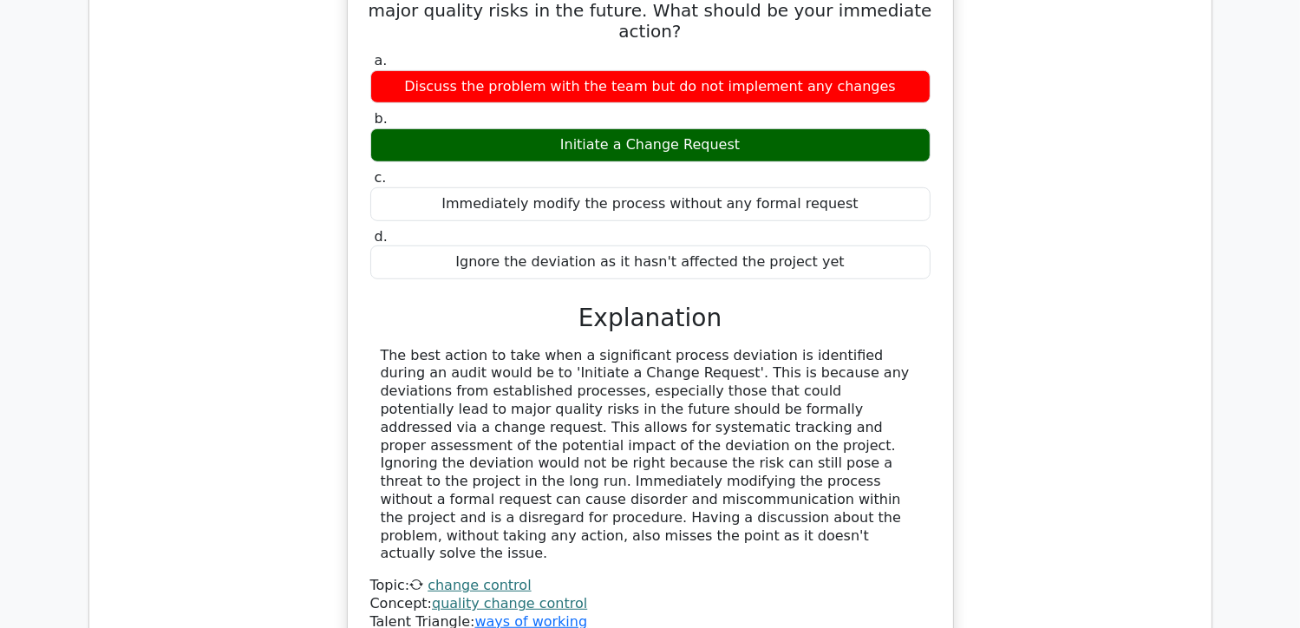
scroll to position [1041, 0]
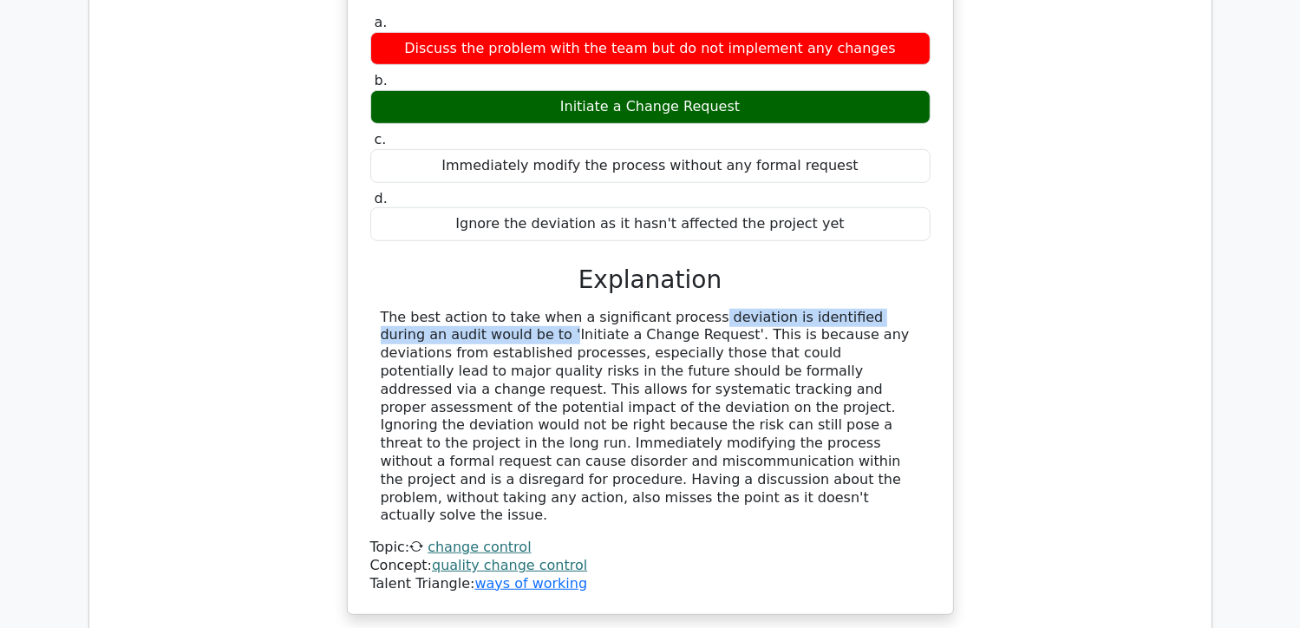
drag, startPoint x: 583, startPoint y: 291, endPoint x: 903, endPoint y: 299, distance: 320.2
click at [903, 309] on div "The best action to take when a significant process deviation is identified duri…" at bounding box center [651, 417] width 540 height 217
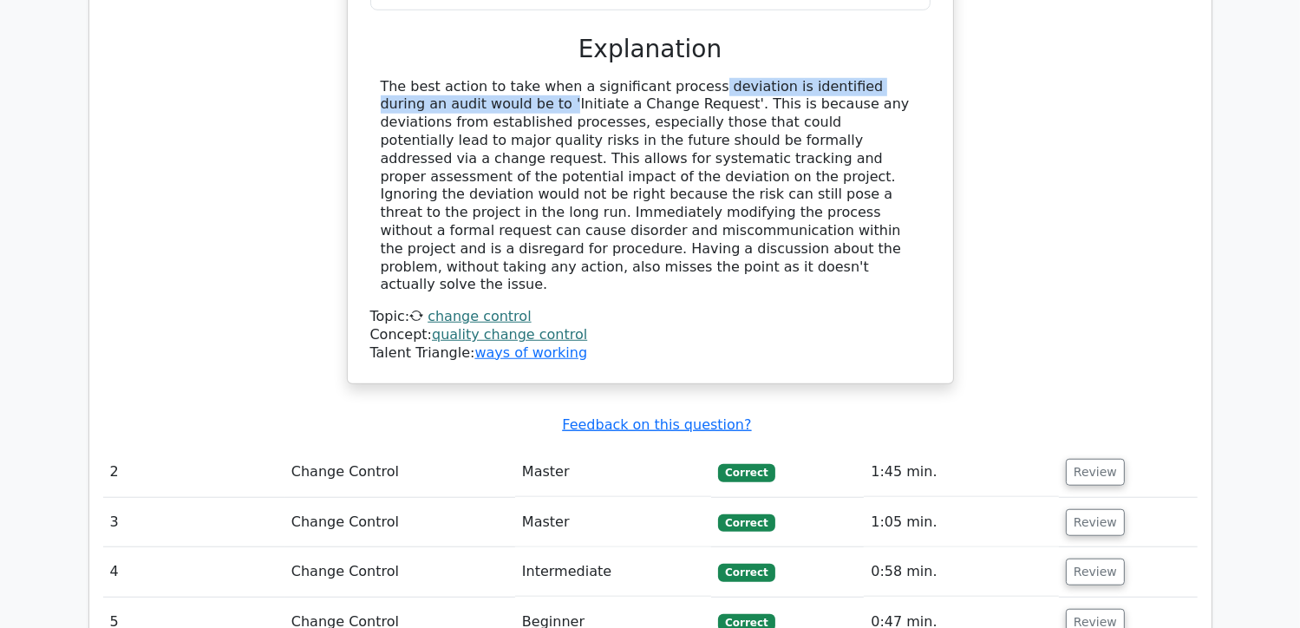
scroll to position [1301, 0]
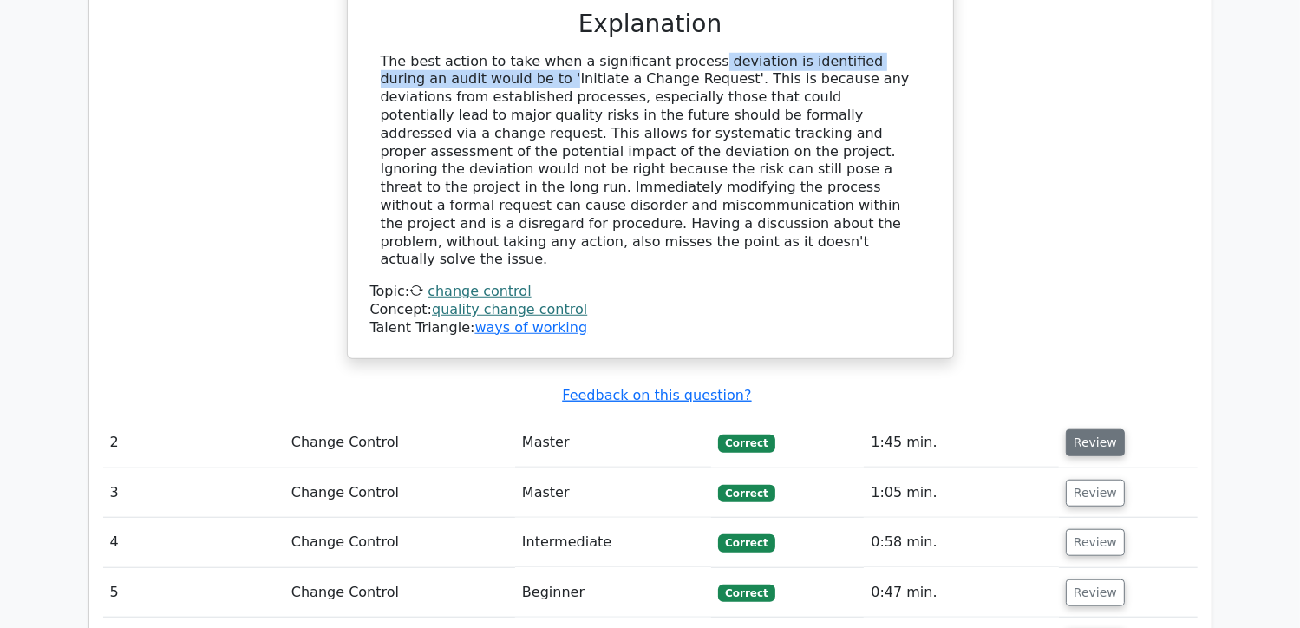
click at [1071, 429] on button "Review" at bounding box center [1095, 442] width 59 height 27
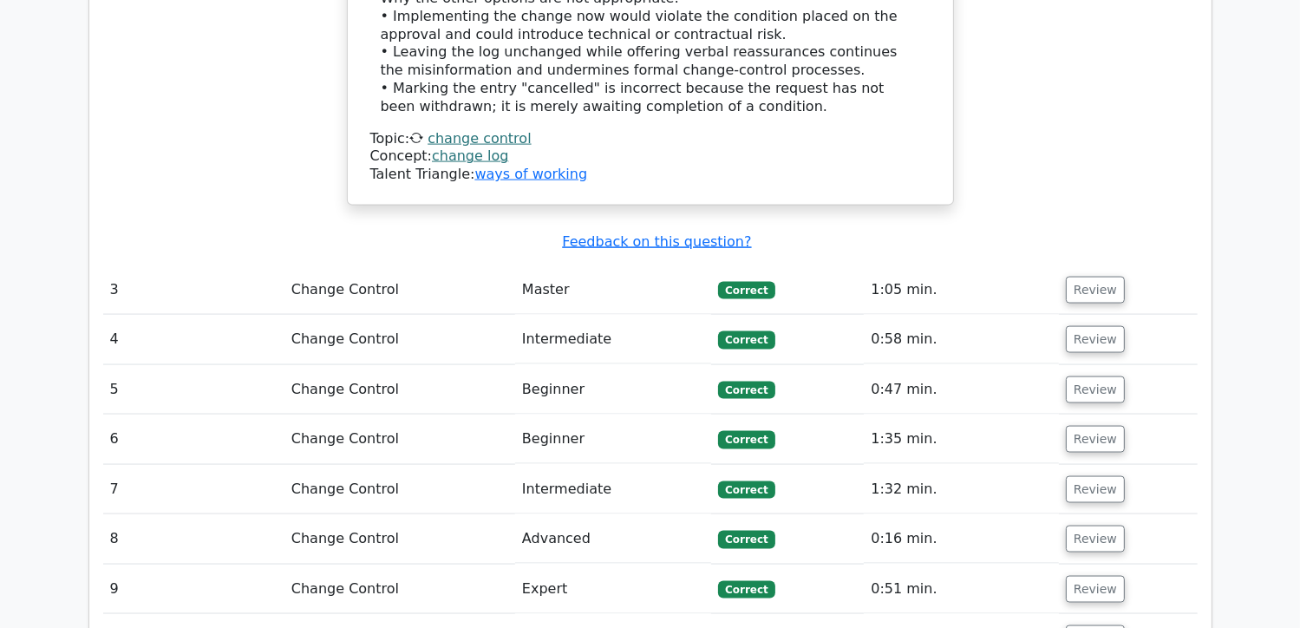
scroll to position [2515, 0]
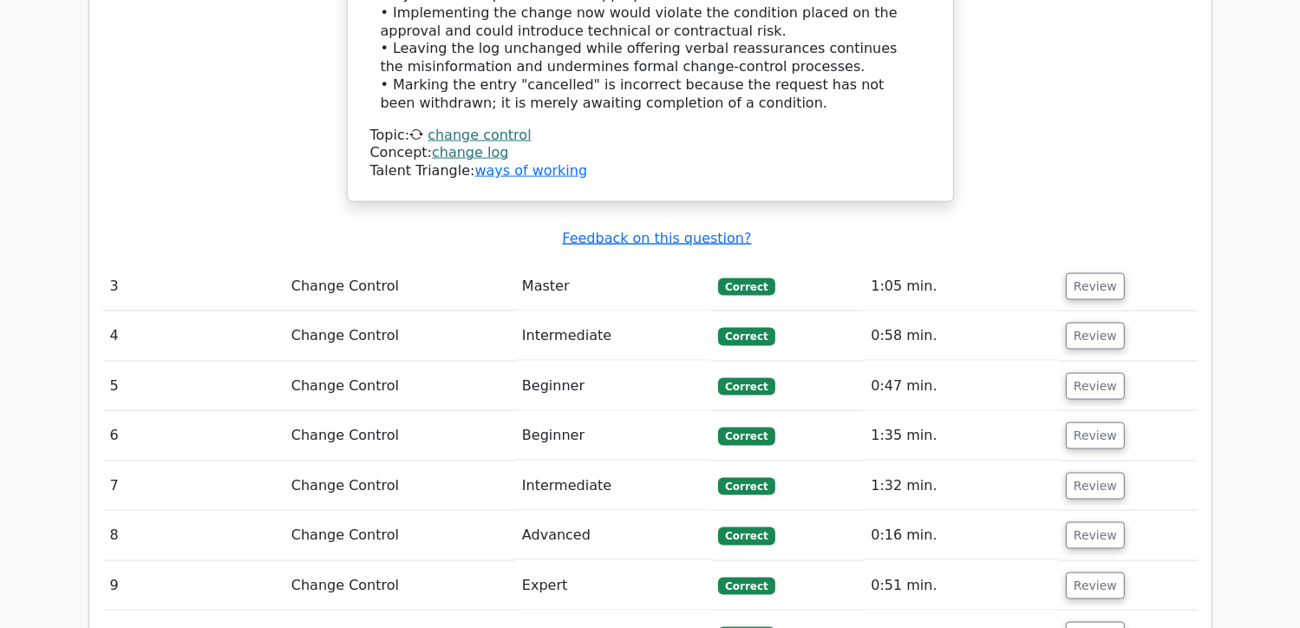
click at [1126, 262] on td "Review" at bounding box center [1128, 286] width 138 height 49
click at [1109, 273] on button "Review" at bounding box center [1095, 286] width 59 height 27
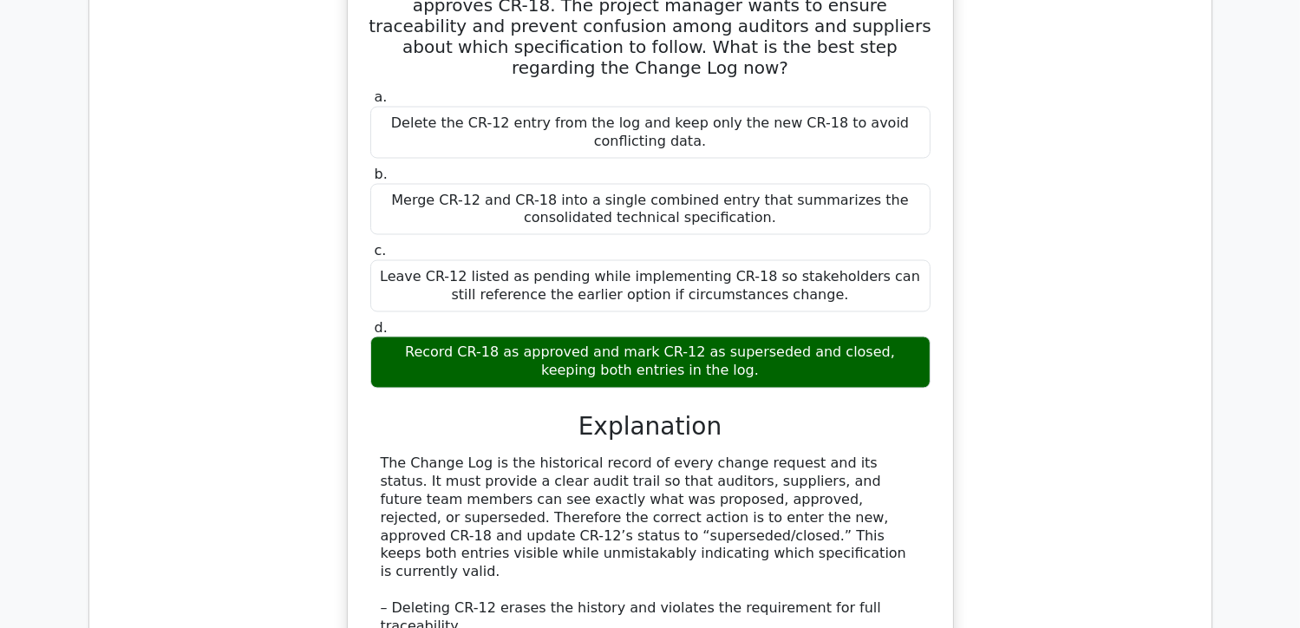
scroll to position [2949, 0]
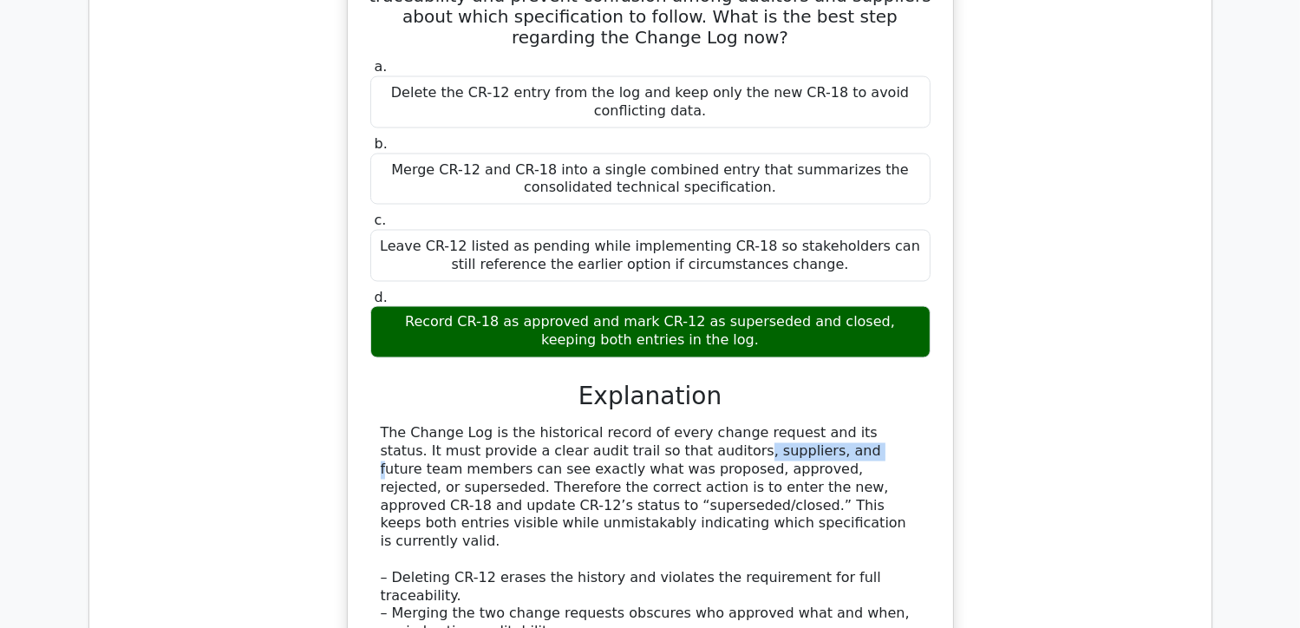
drag, startPoint x: 533, startPoint y: 331, endPoint x: 636, endPoint y: 324, distance: 102.6
click at [636, 425] on div "The Change Log is the historical record of every change request and its status.…" at bounding box center [651, 551] width 540 height 252
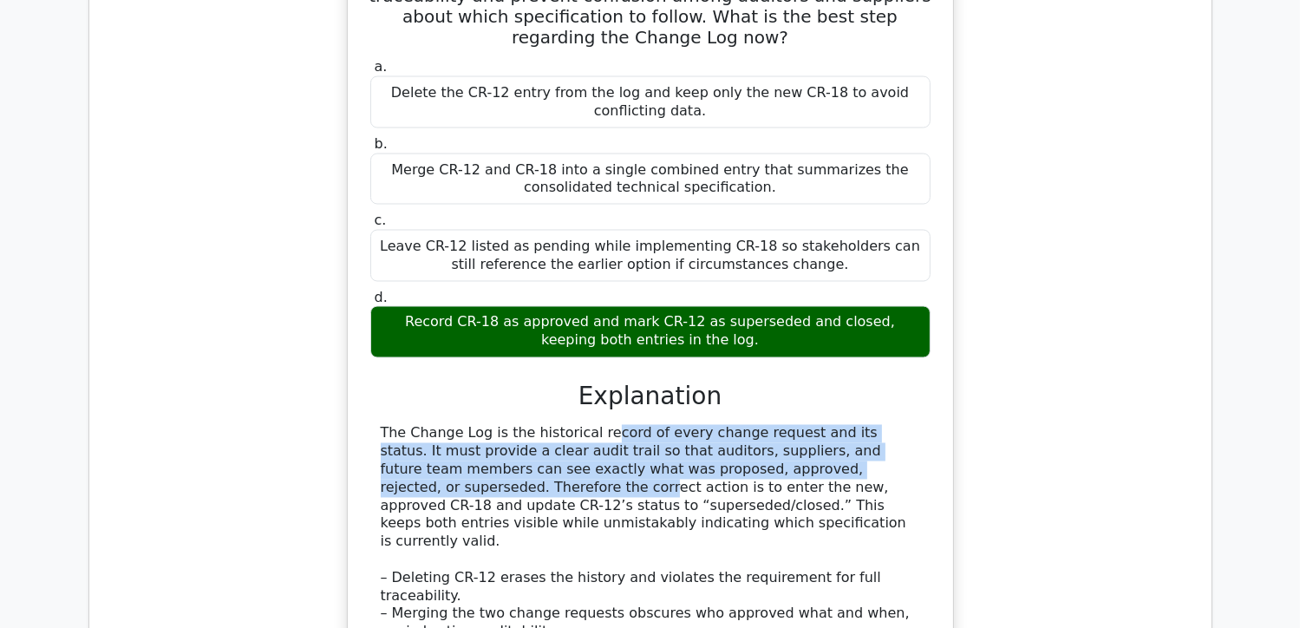
drag, startPoint x: 512, startPoint y: 309, endPoint x: 776, endPoint y: 351, distance: 267.9
click at [776, 425] on div "The Change Log is the historical record of every change request and its status.…" at bounding box center [651, 551] width 540 height 252
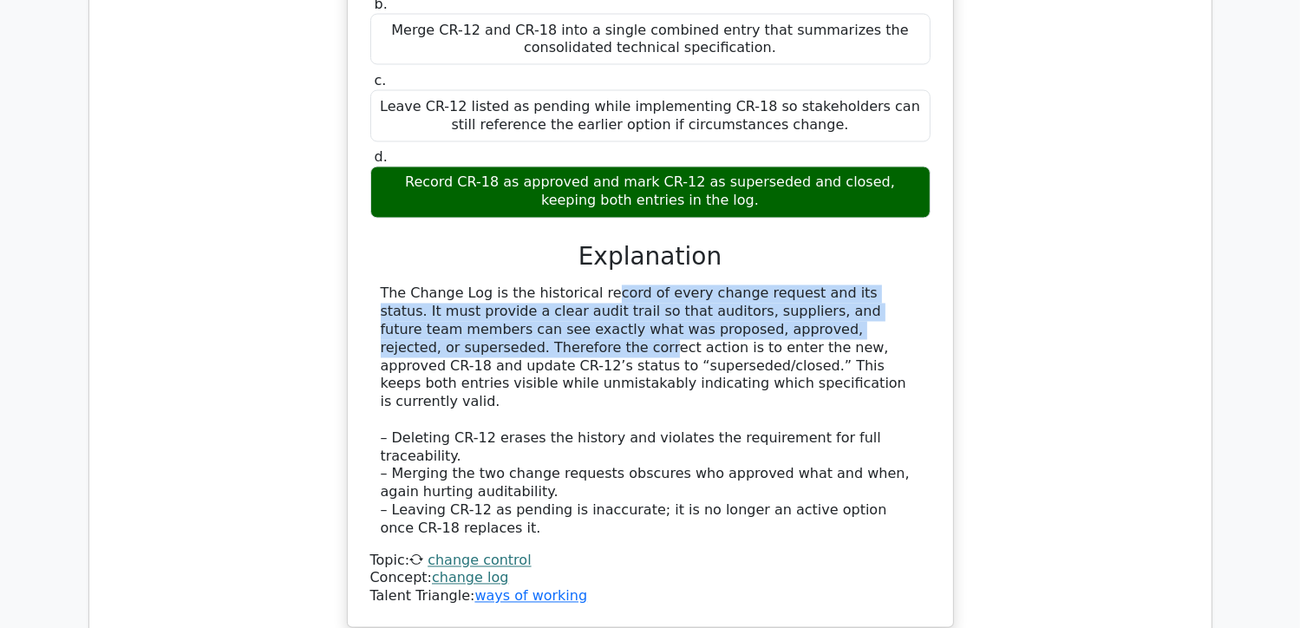
scroll to position [3123, 0]
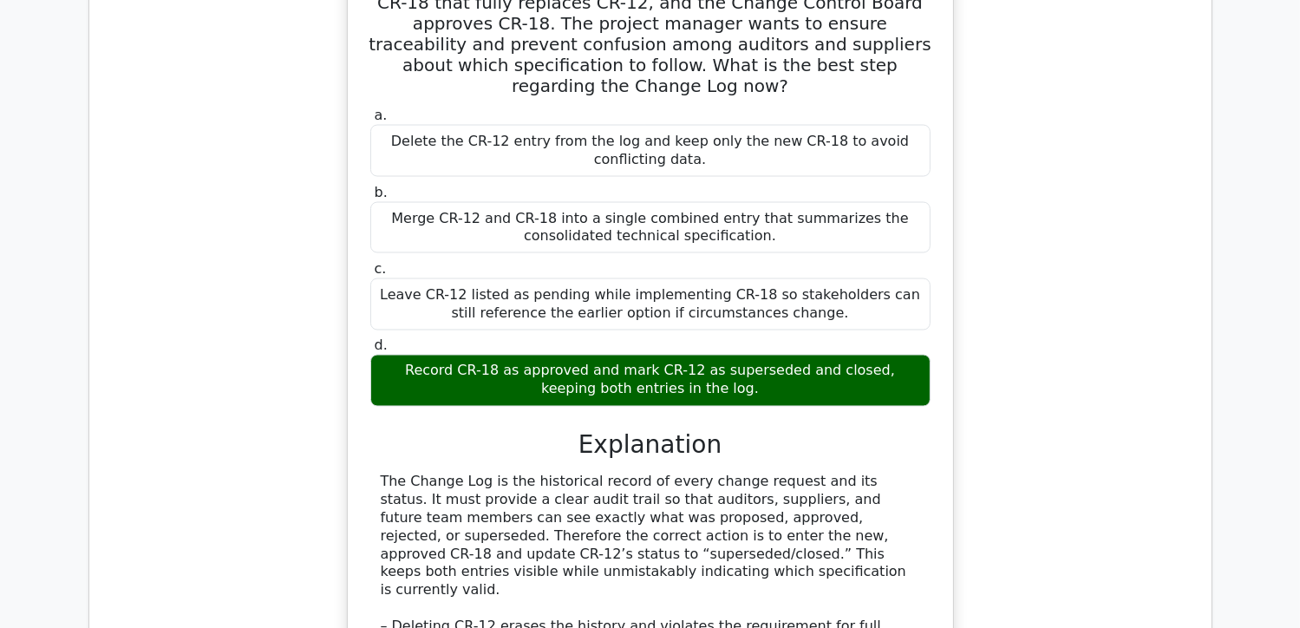
drag, startPoint x: 971, startPoint y: 185, endPoint x: 995, endPoint y: -70, distance: 256.1
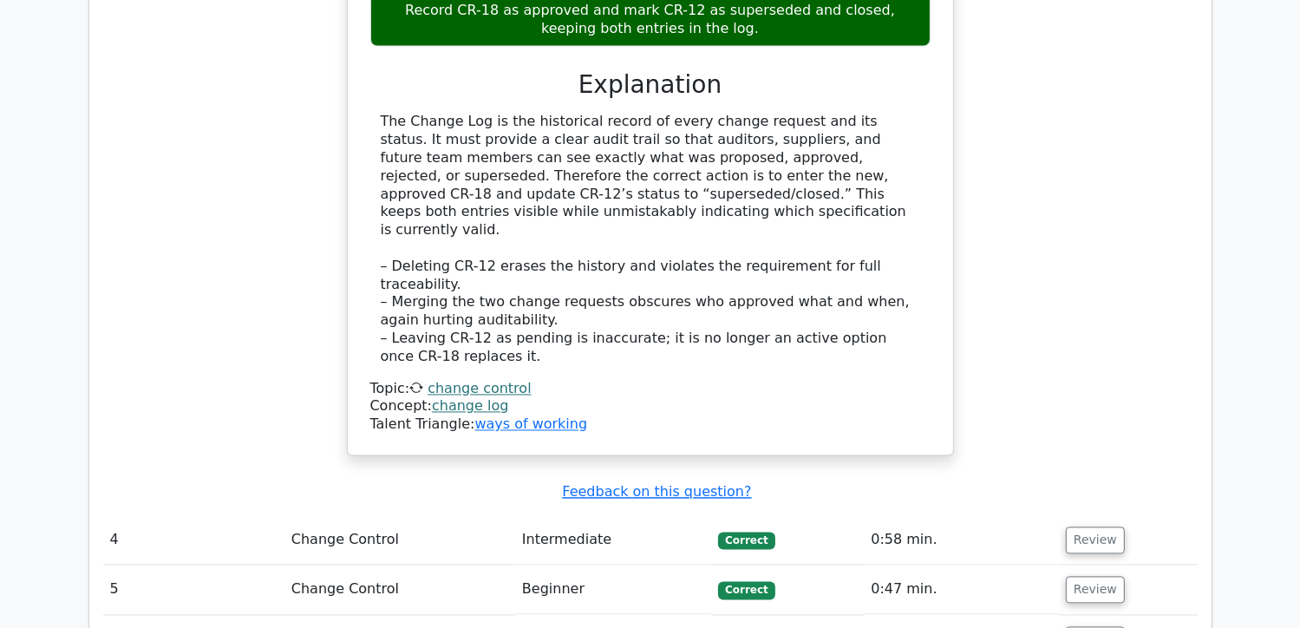
scroll to position [3296, 0]
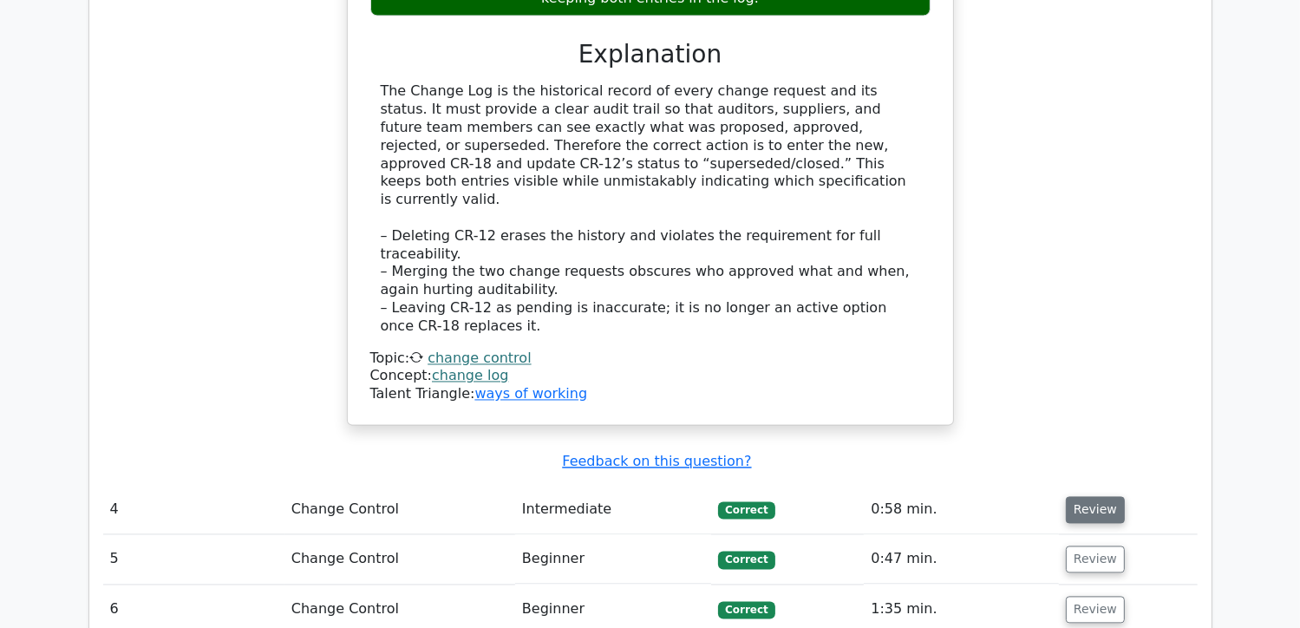
click at [1076, 496] on button "Review" at bounding box center [1095, 509] width 59 height 27
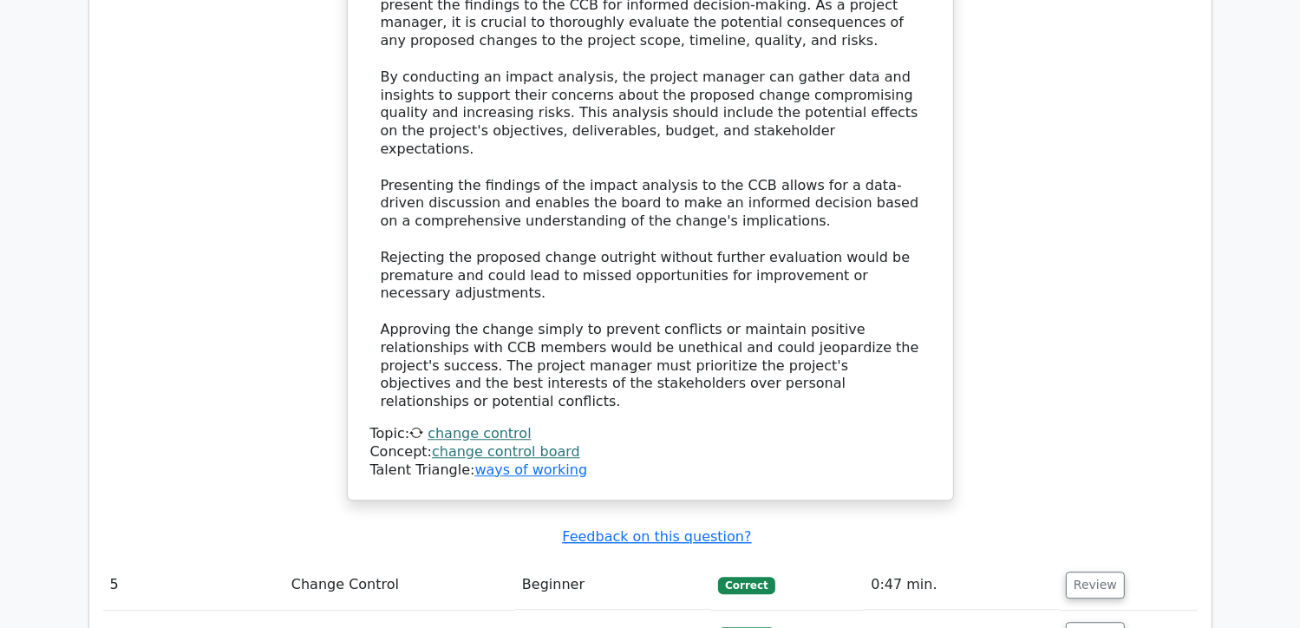
scroll to position [4337, 0]
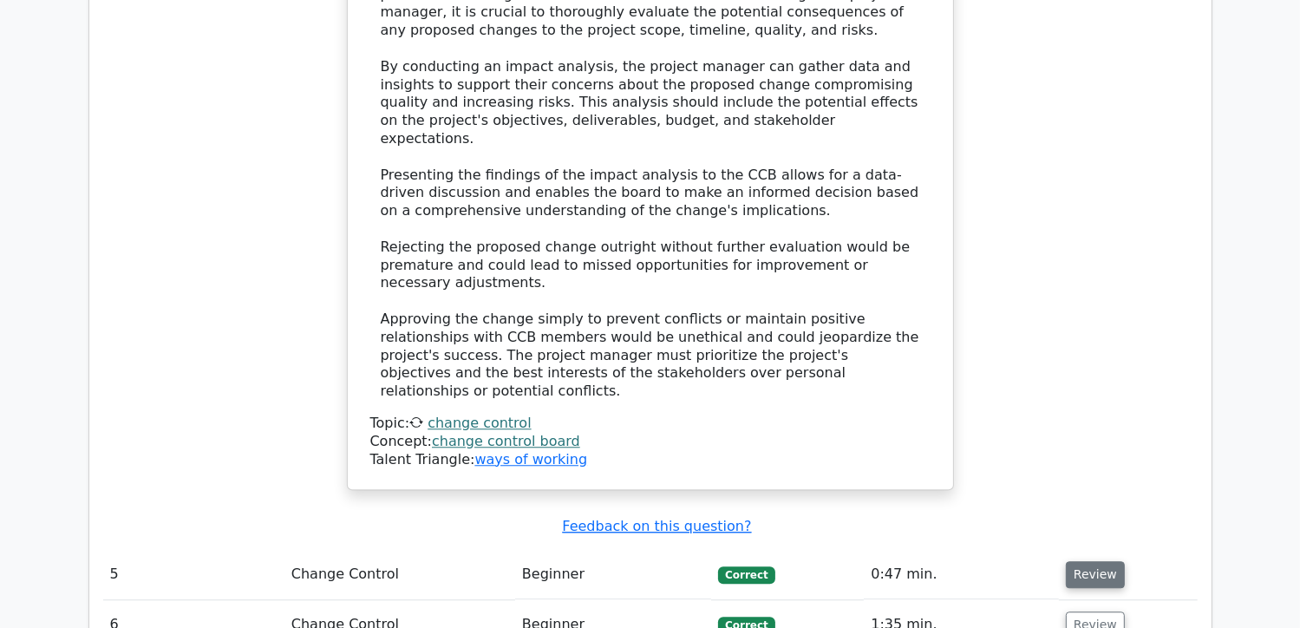
click at [1101, 561] on button "Review" at bounding box center [1095, 574] width 59 height 27
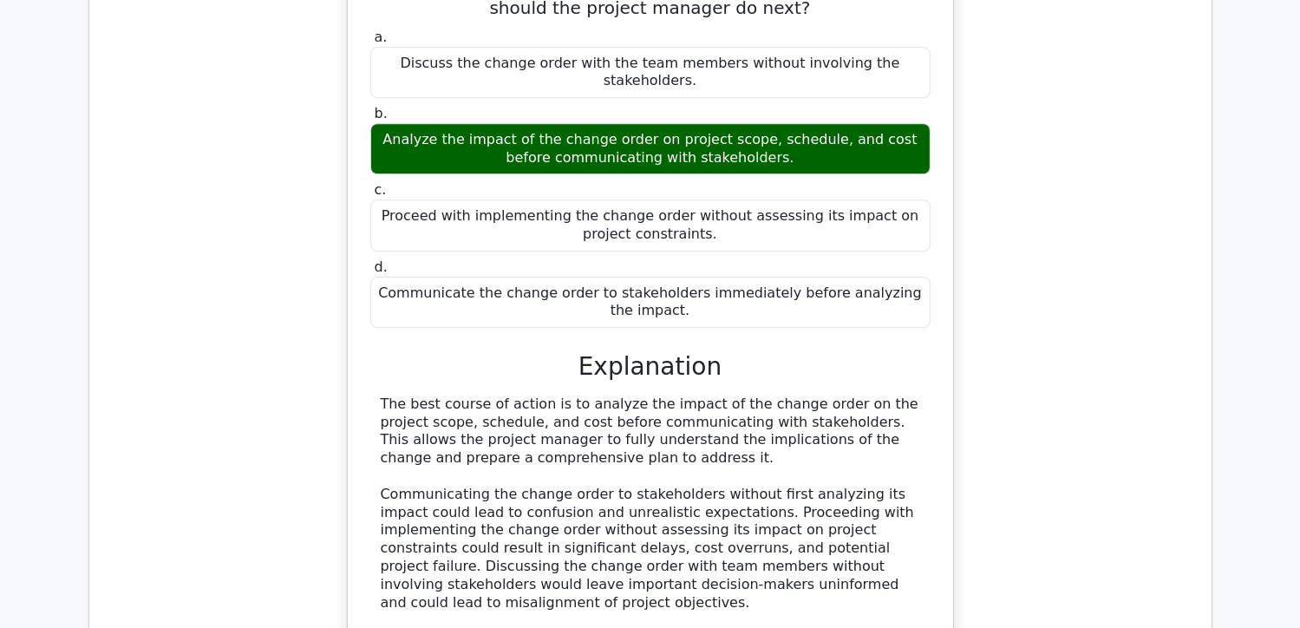
scroll to position [5204, 0]
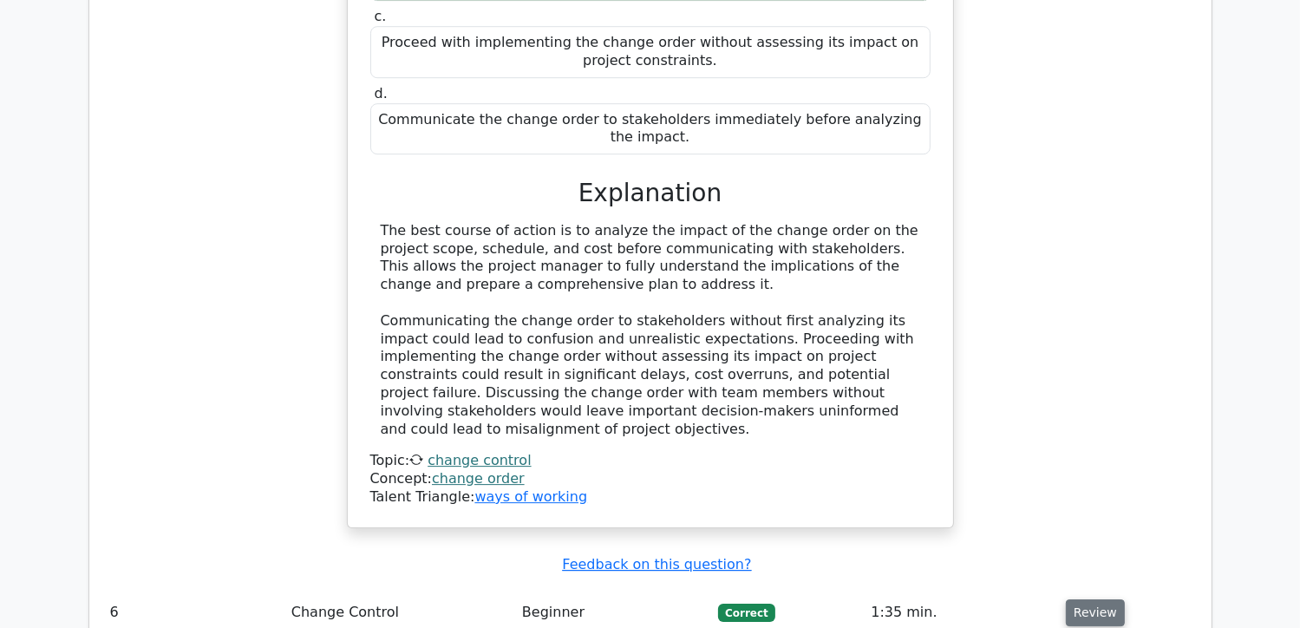
click at [1082, 599] on button "Review" at bounding box center [1095, 612] width 59 height 27
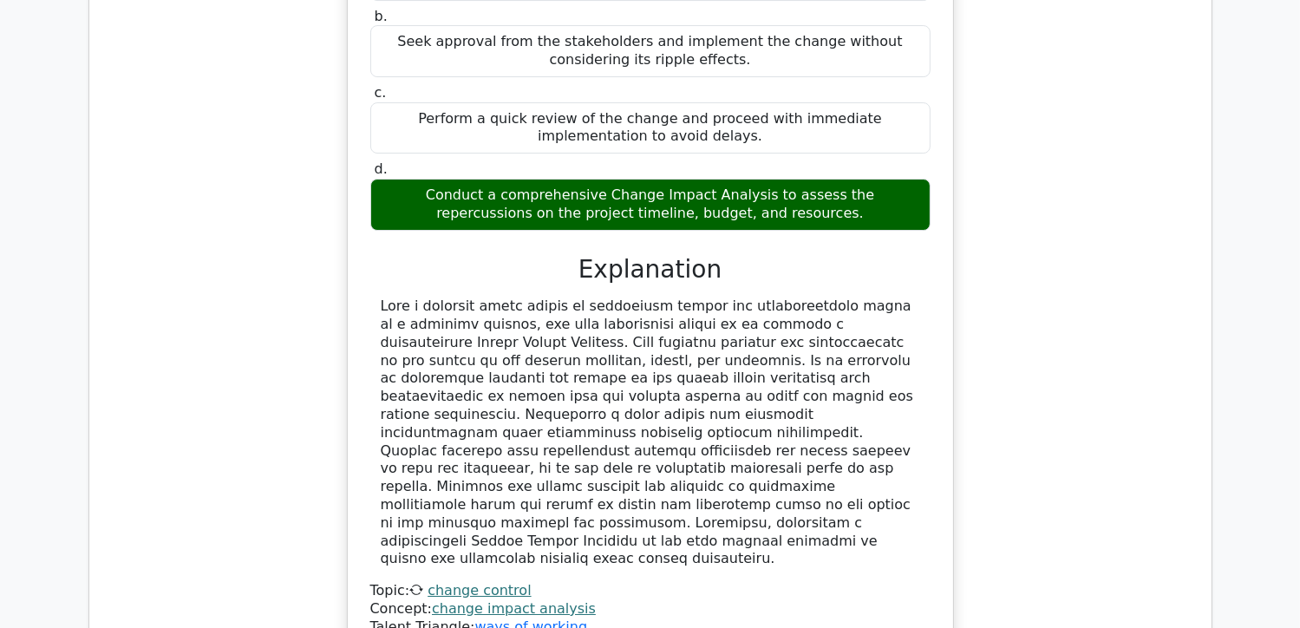
scroll to position [6072, 0]
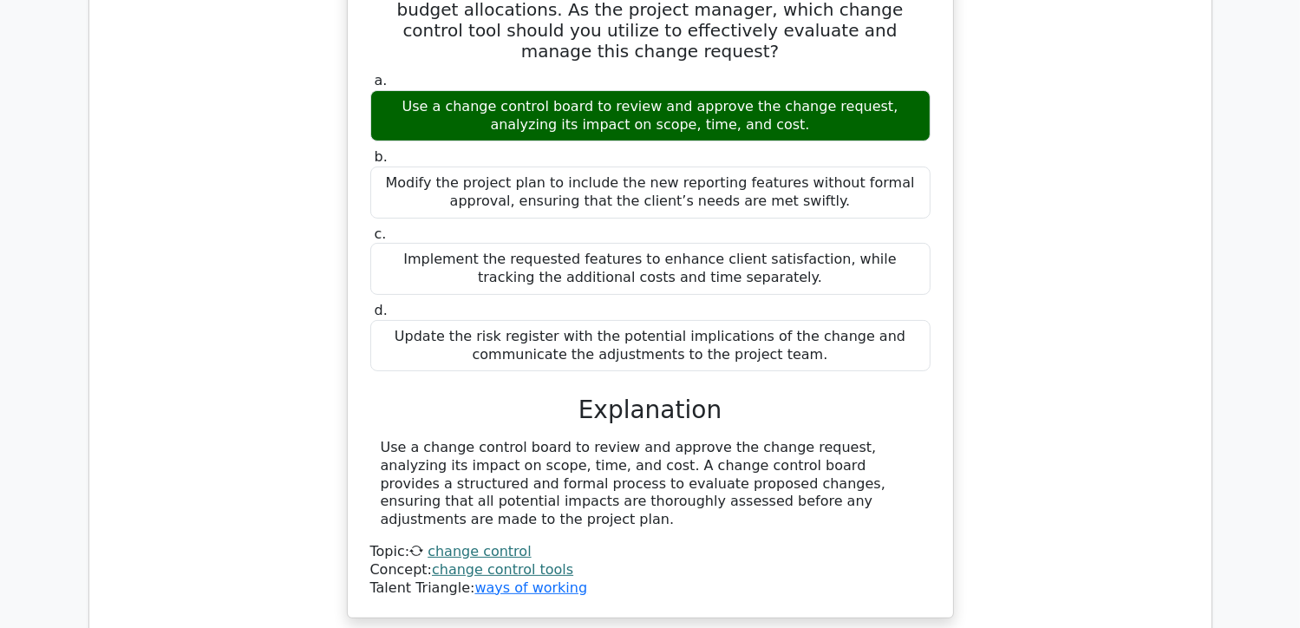
scroll to position [6939, 0]
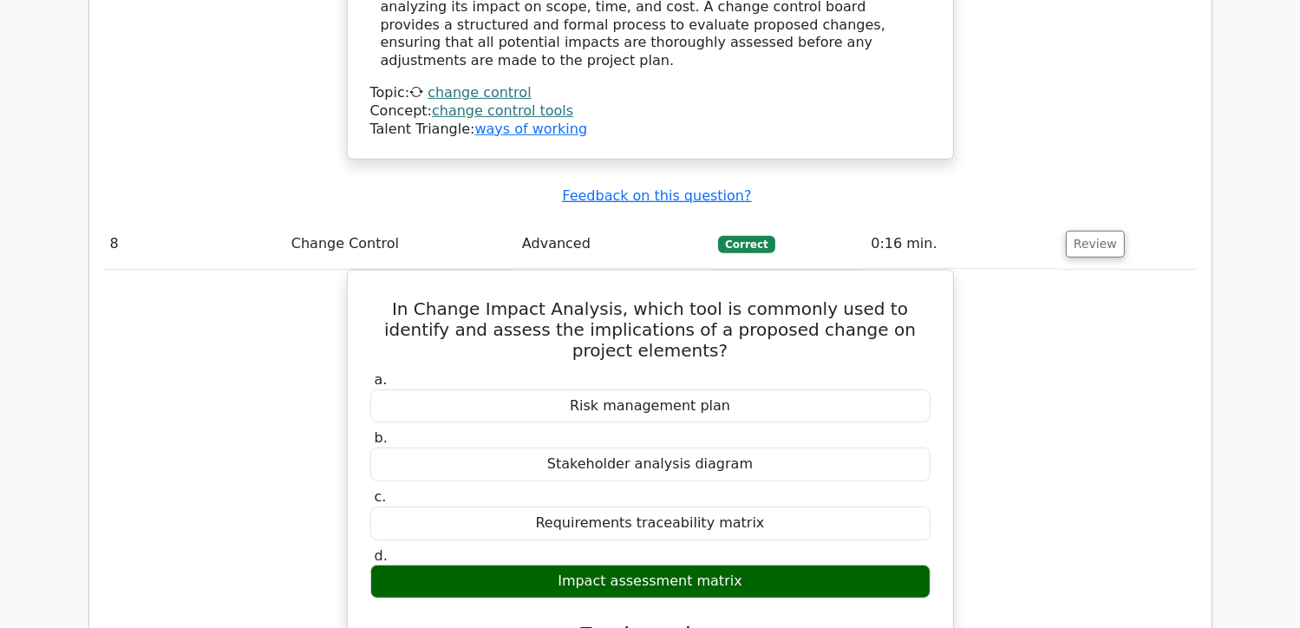
scroll to position [7459, 0]
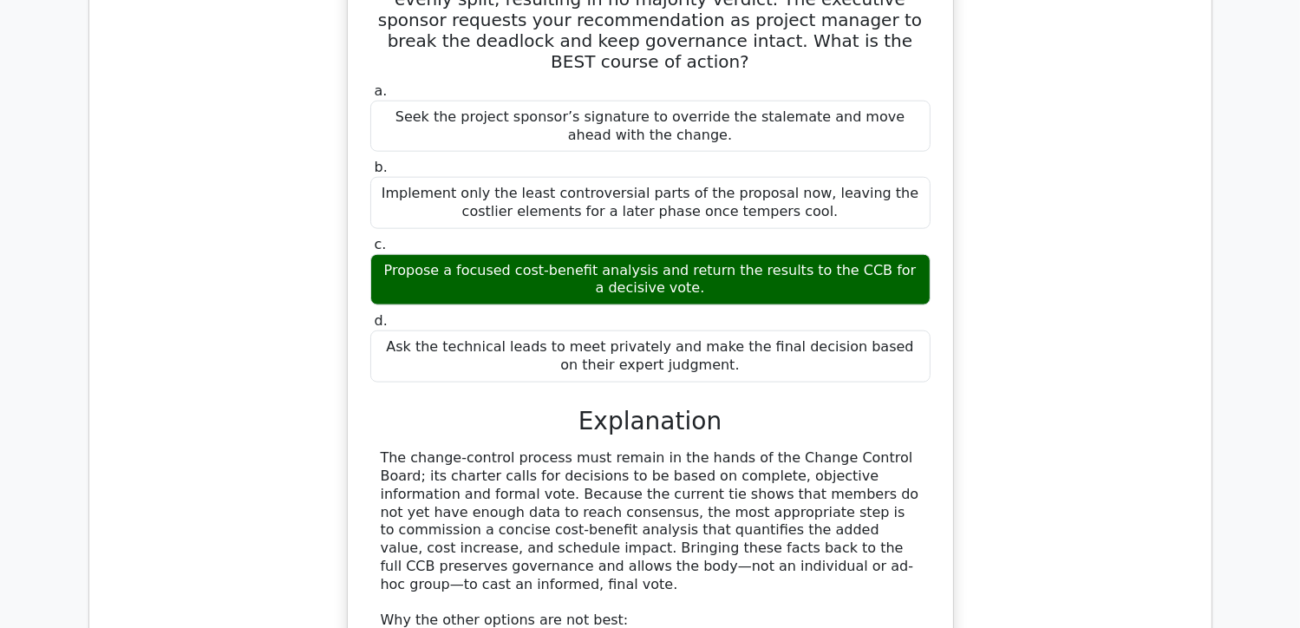
scroll to position [8500, 0]
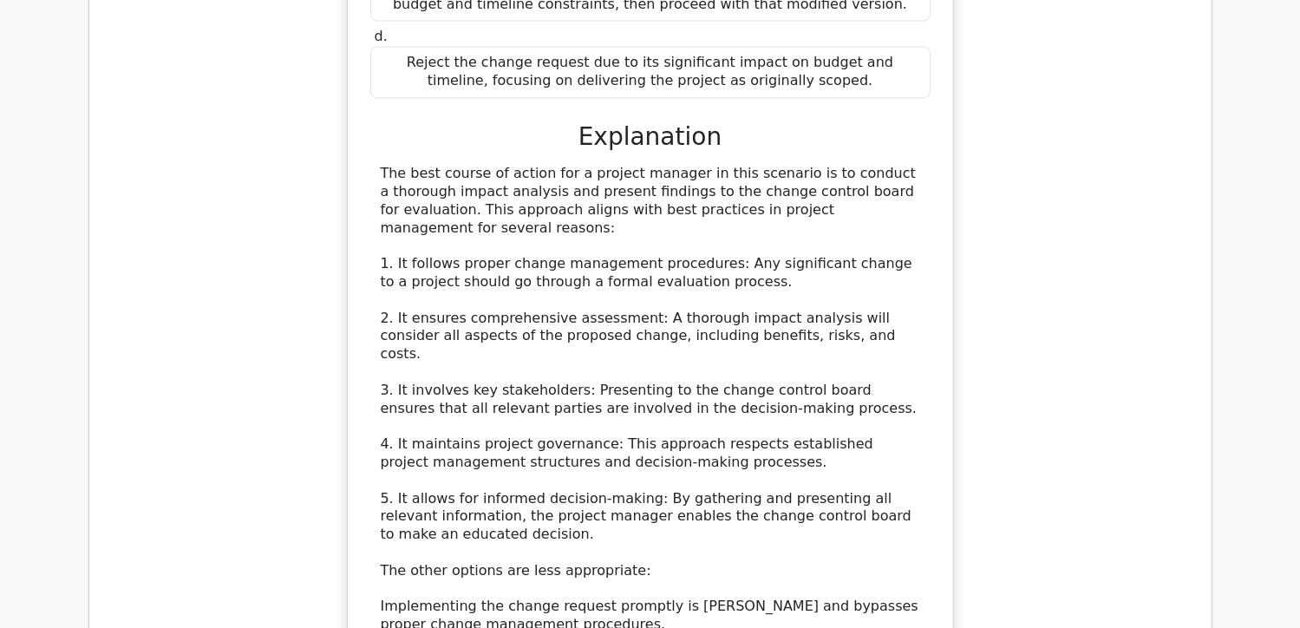
scroll to position [10017, 0]
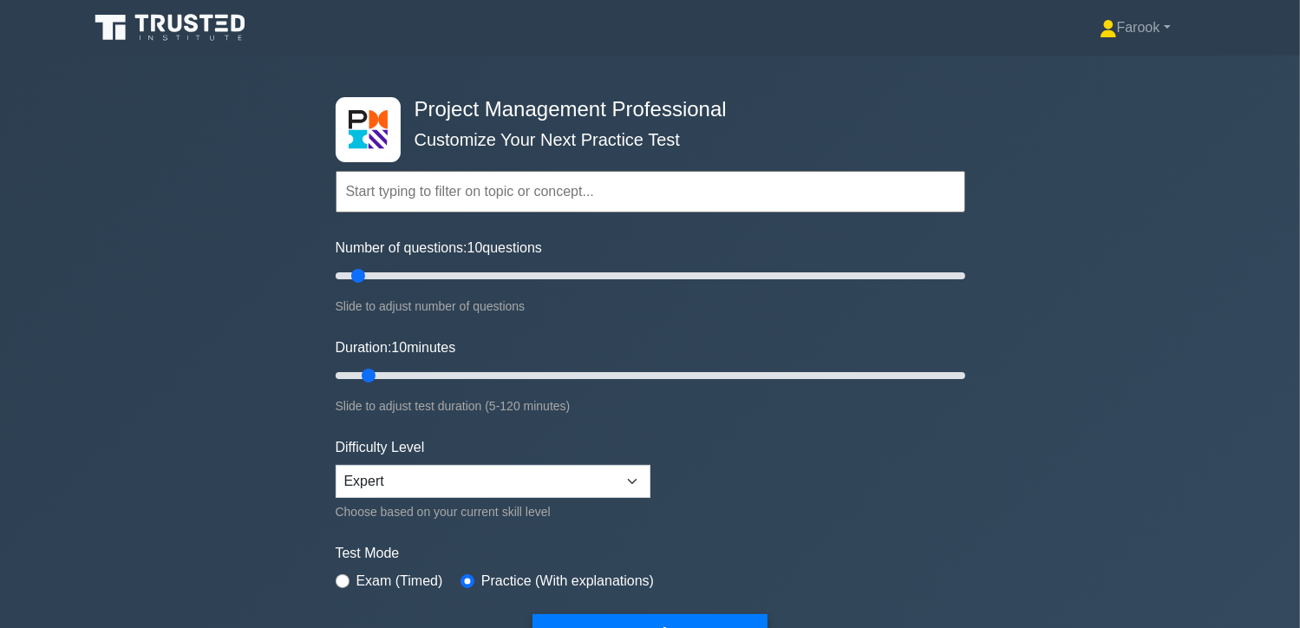
click at [471, 193] on input "text" at bounding box center [651, 192] width 630 height 42
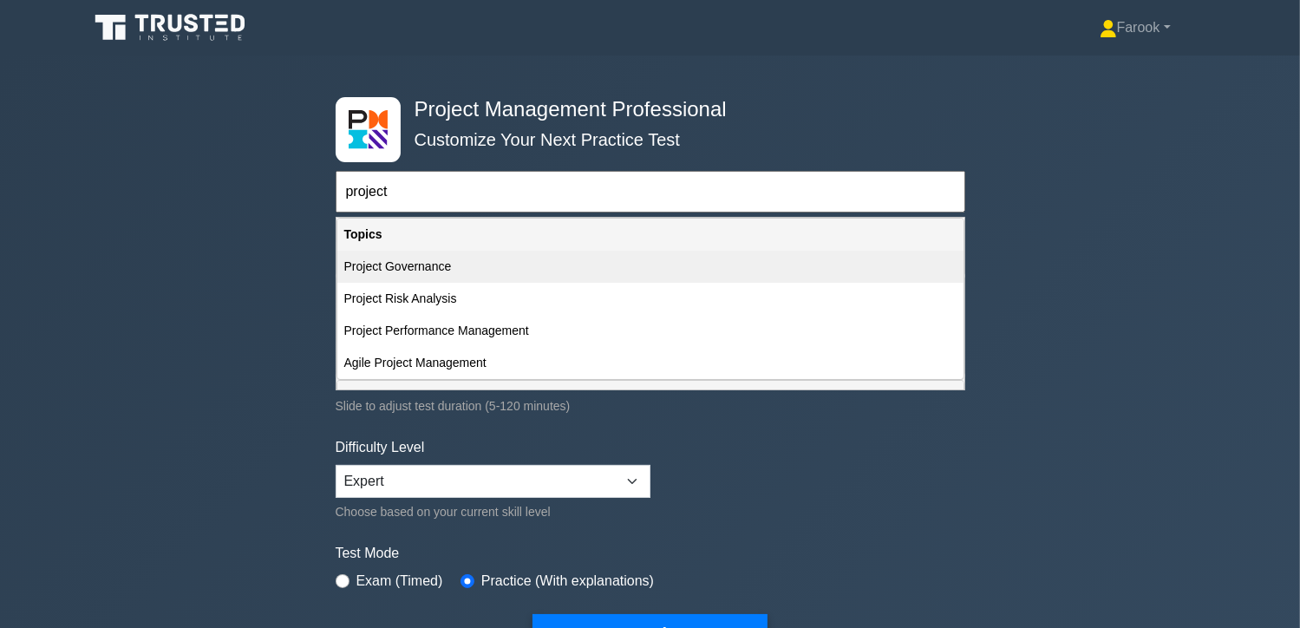
click at [435, 271] on div "Project Governance" at bounding box center [650, 267] width 626 height 32
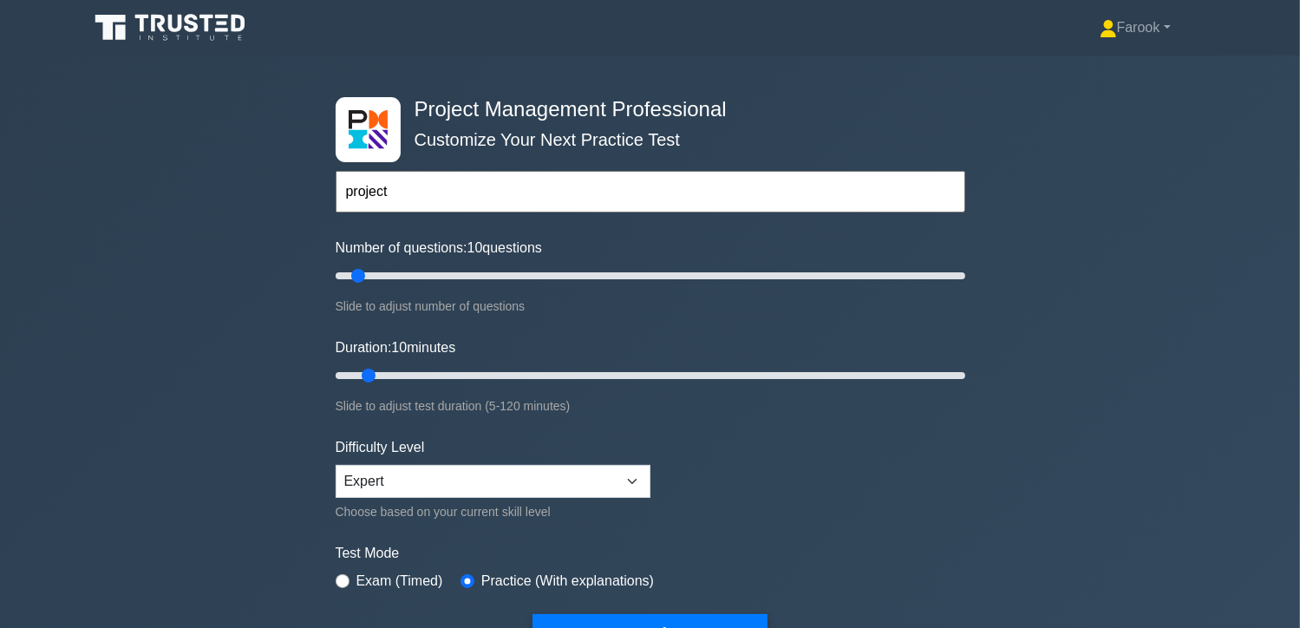
type input "Project Governance"
type input "15"
click at [372, 277] on input "Number of questions: 15 questions" at bounding box center [651, 275] width 630 height 21
drag, startPoint x: 371, startPoint y: 381, endPoint x: 389, endPoint y: 380, distance: 18.2
type input "15"
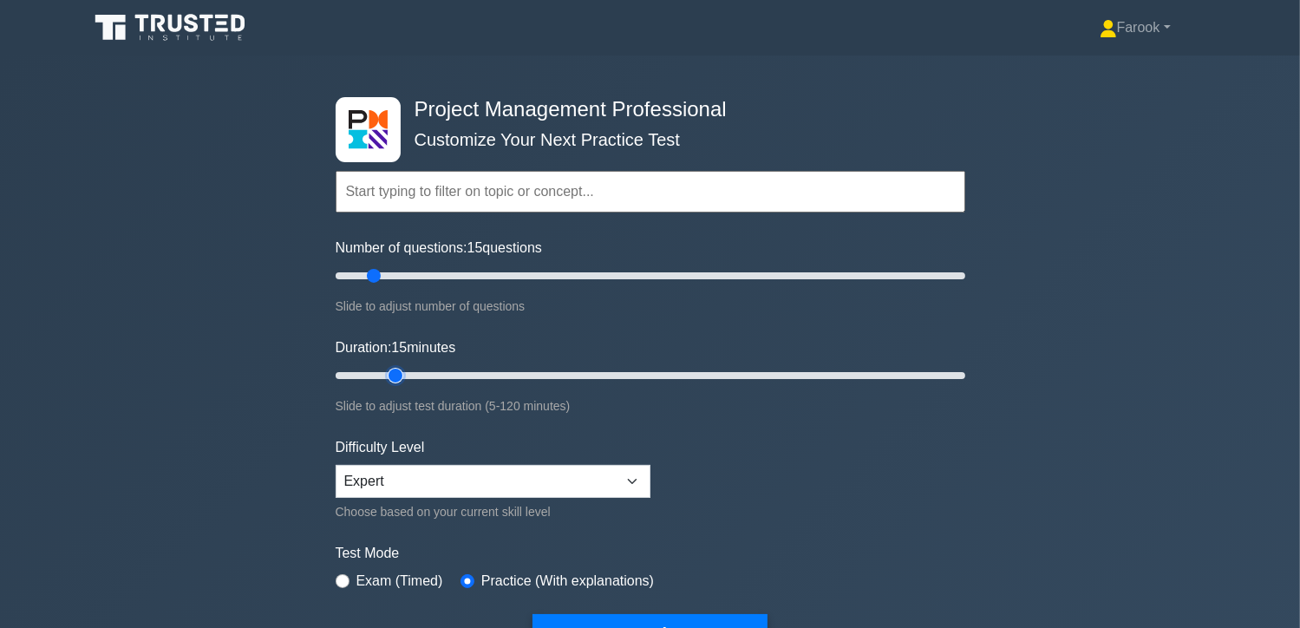
click at [389, 380] on input "Duration: 15 minutes" at bounding box center [651, 375] width 630 height 21
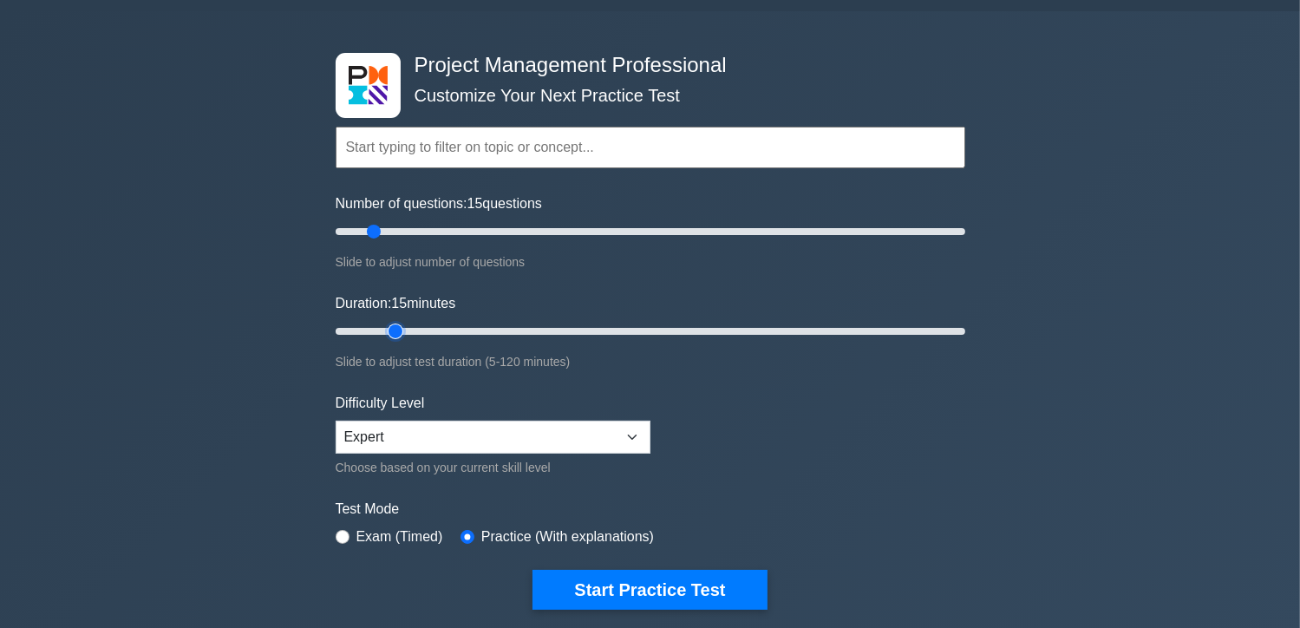
scroll to position [173, 0]
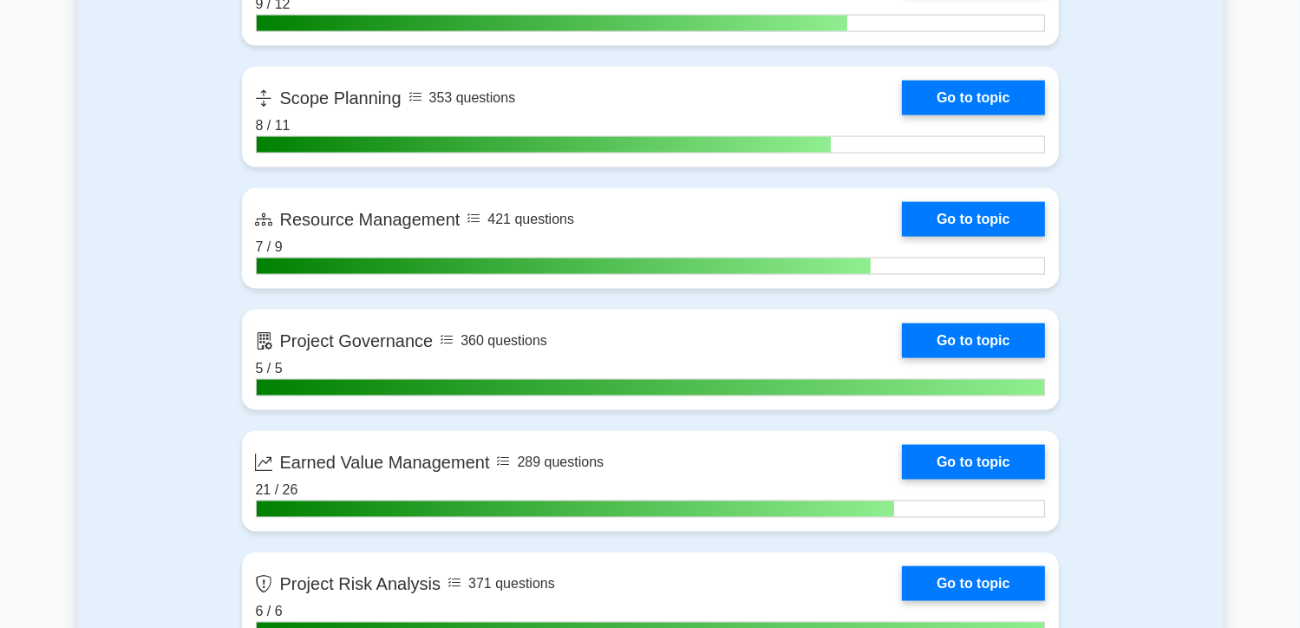
scroll to position [2514, 0]
